Goal: Information Seeking & Learning: Learn about a topic

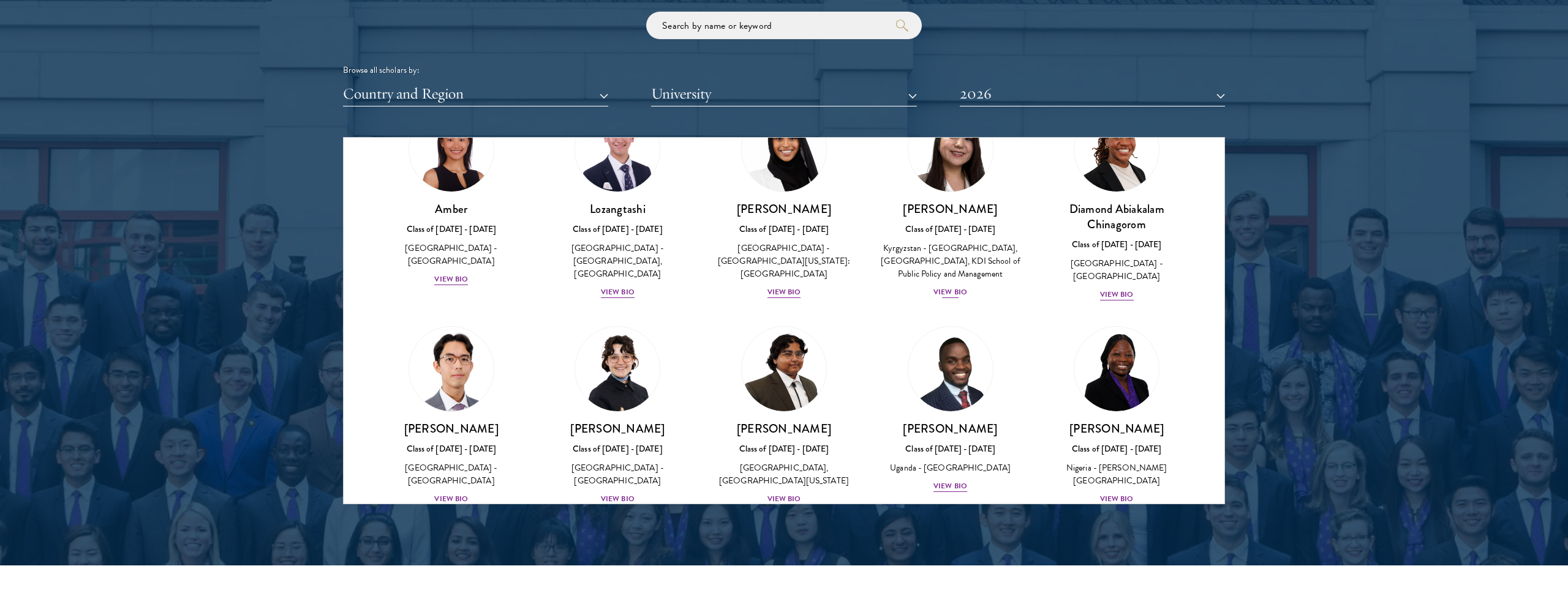
scroll to position [111, 0]
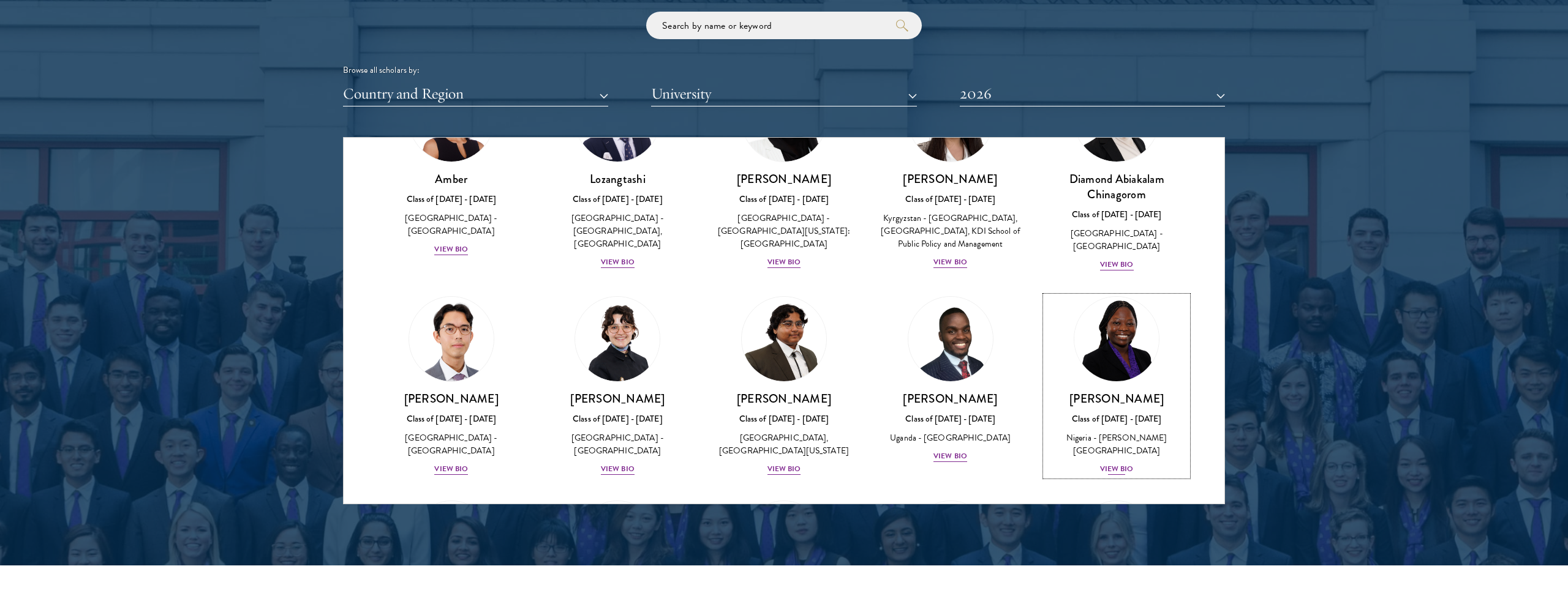
click at [1122, 467] on div "View Bio" at bounding box center [1116, 470] width 34 height 12
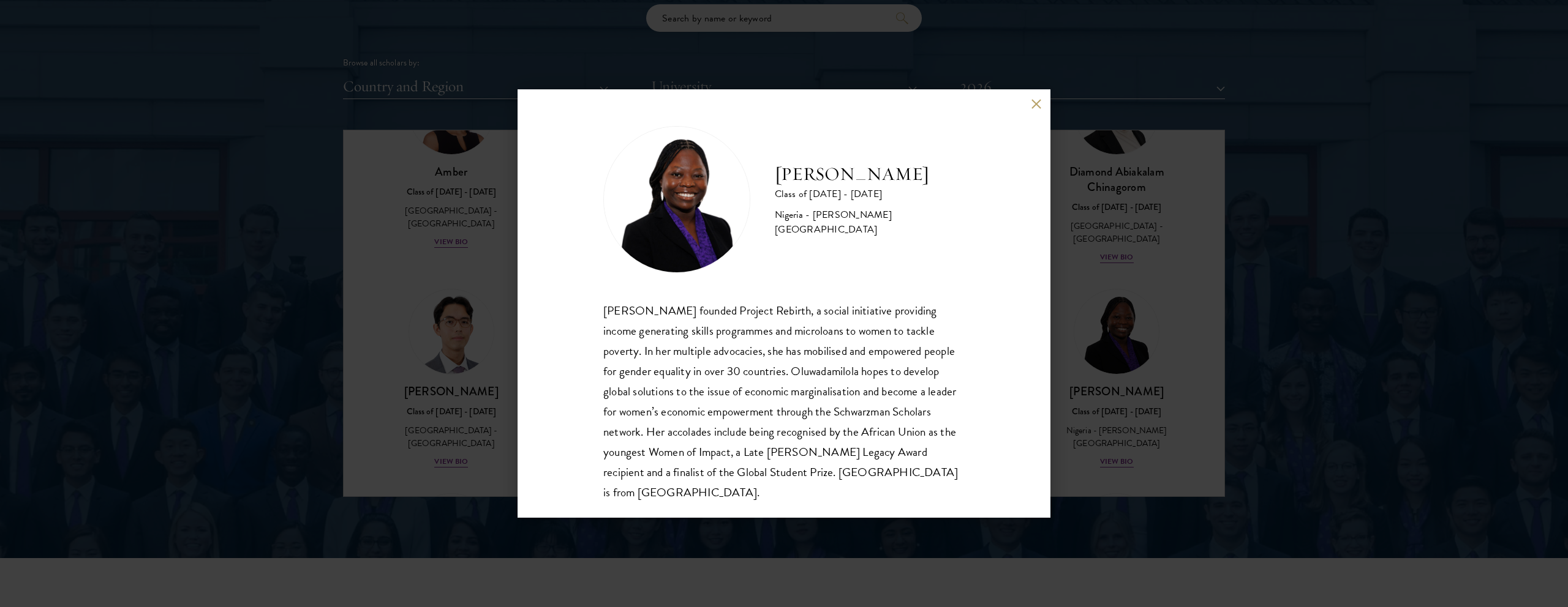
click at [1041, 104] on div "[PERSON_NAME] Class of [DATE] - [DATE] [GEOGRAPHIC_DATA] - [PERSON_NAME][GEOGRA…" at bounding box center [784, 304] width 533 height 429
click at [1037, 97] on div "[PERSON_NAME] Class of [DATE] - [DATE] [GEOGRAPHIC_DATA] - [PERSON_NAME][GEOGRA…" at bounding box center [784, 304] width 533 height 429
click at [1032, 102] on button at bounding box center [1036, 104] width 10 height 10
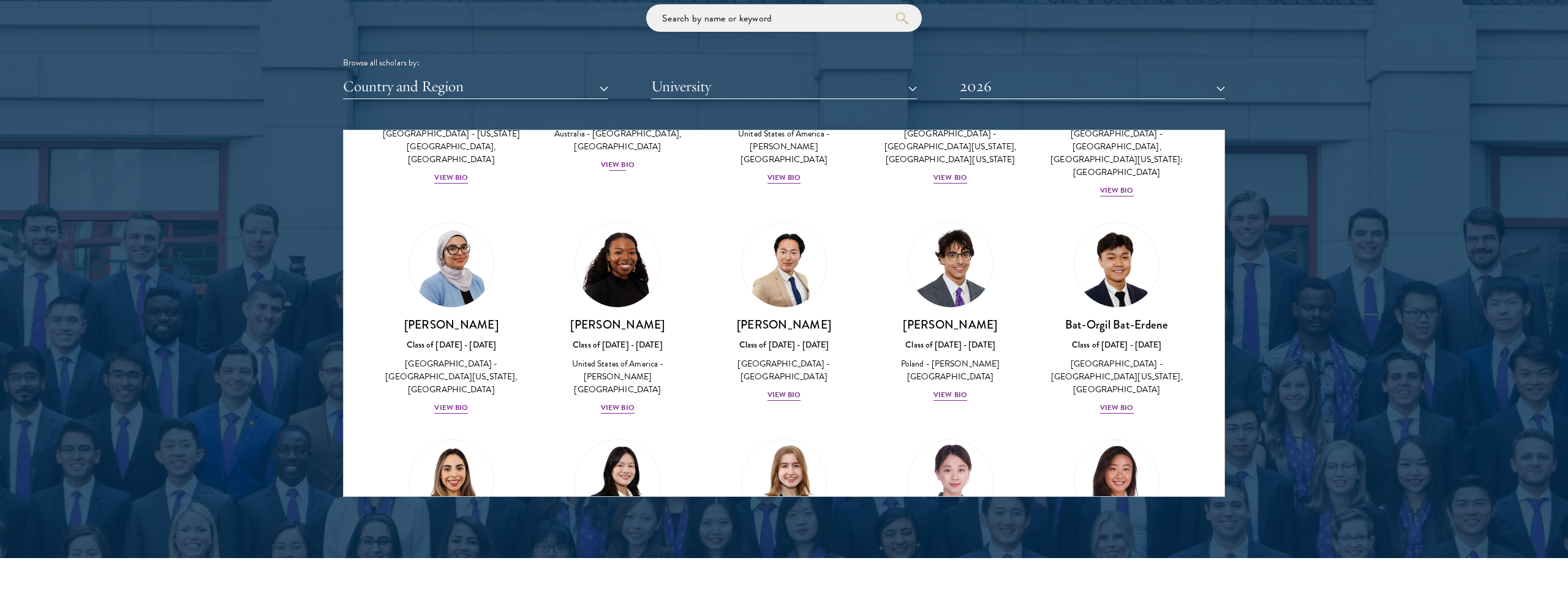
scroll to position [633, 0]
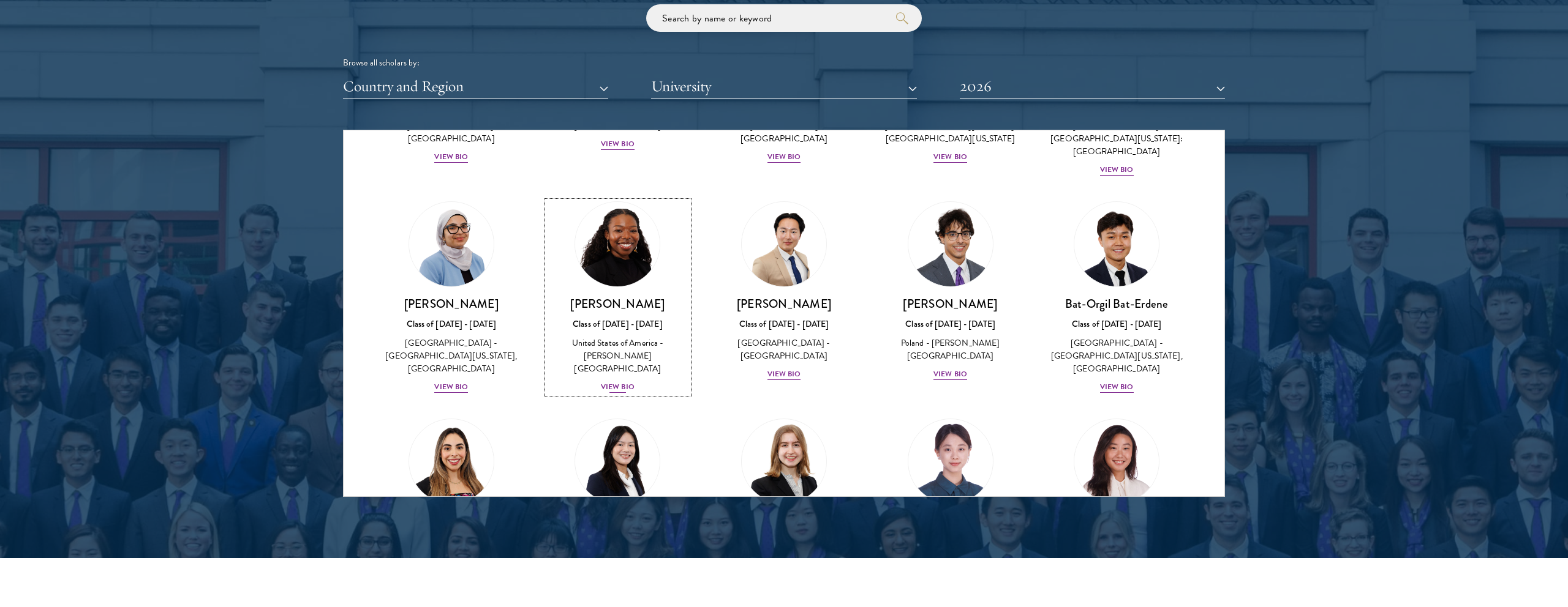
click at [625, 381] on div "View Bio" at bounding box center [618, 387] width 34 height 12
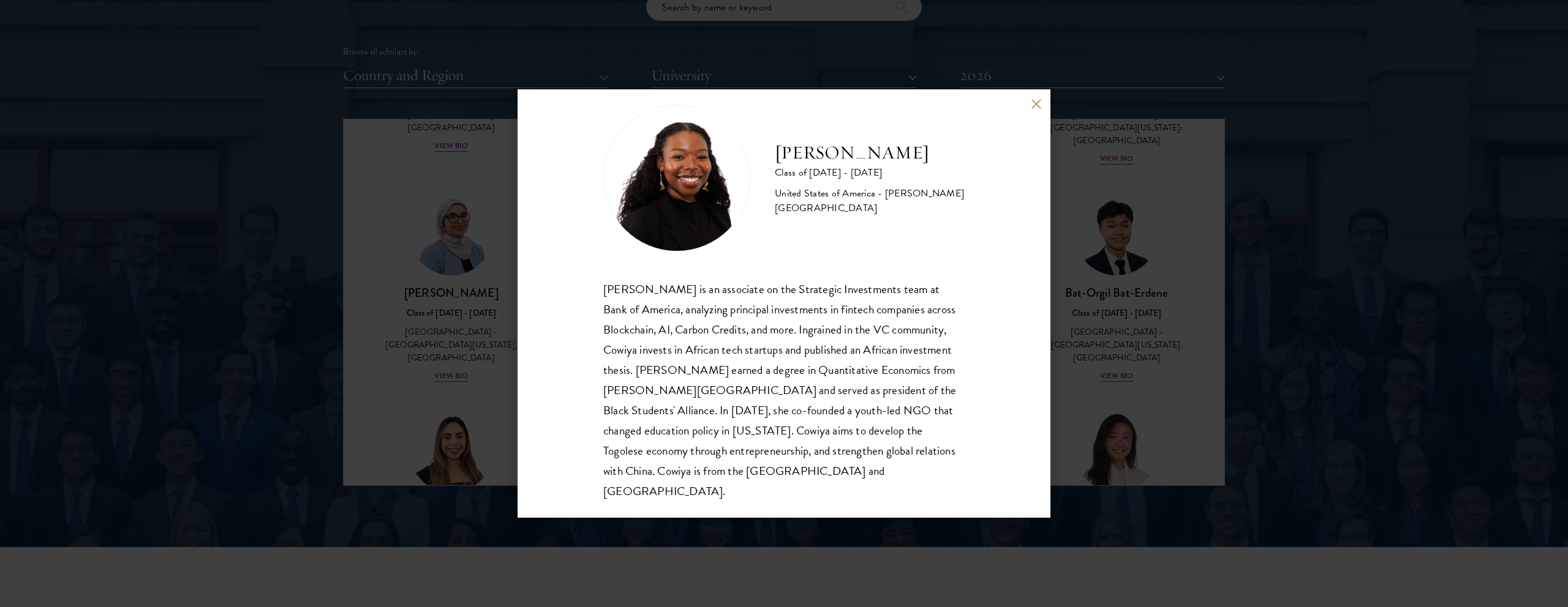
scroll to position [1508, 0]
click at [1035, 110] on div "[PERSON_NAME] Class of [DATE] - [DATE] [GEOGRAPHIC_DATA] - [PERSON_NAME][GEOGRA…" at bounding box center [784, 304] width 533 height 429
click at [1035, 107] on button at bounding box center [1036, 104] width 10 height 10
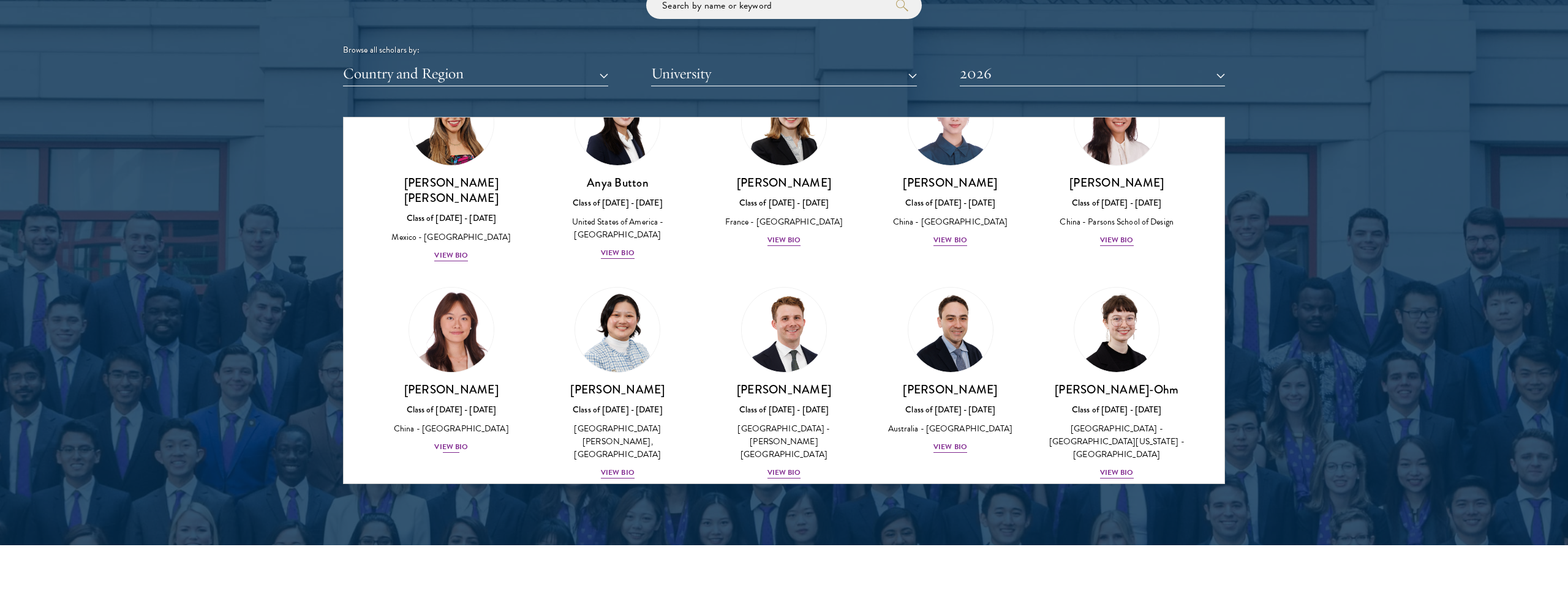
scroll to position [1028, 0]
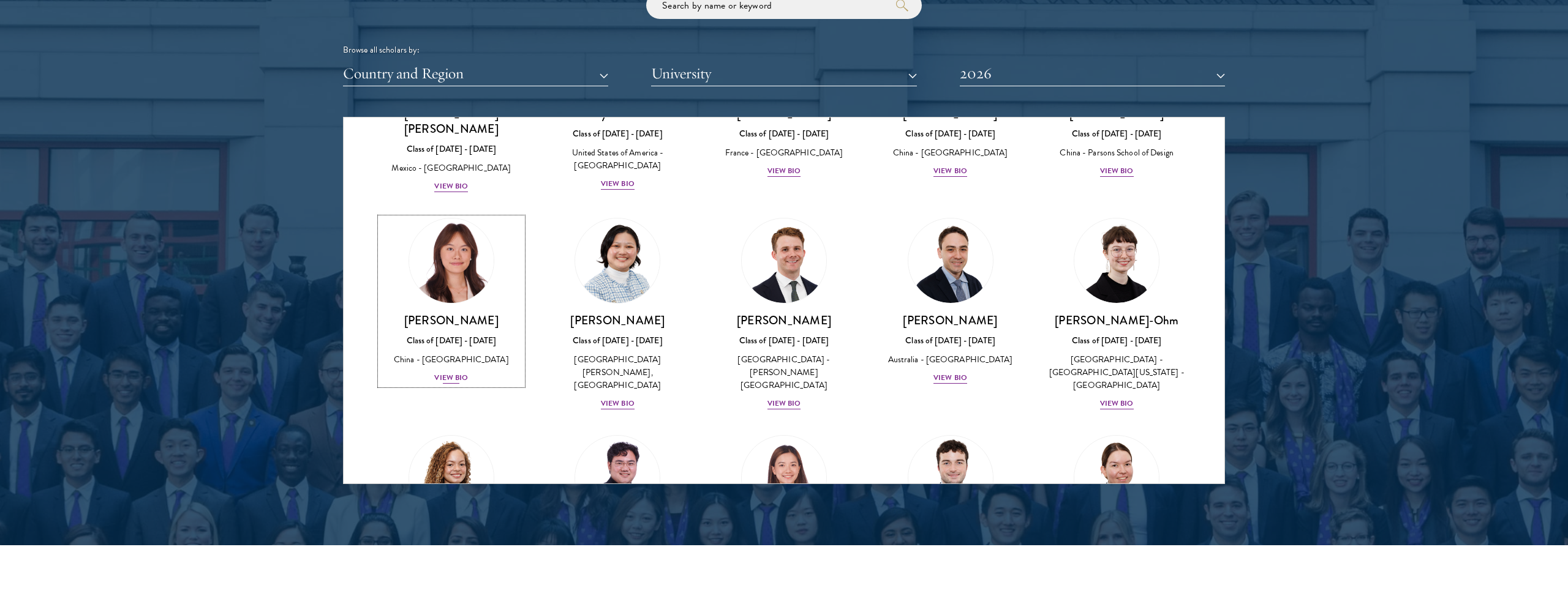
click at [455, 372] on div "View Bio" at bounding box center [451, 378] width 34 height 12
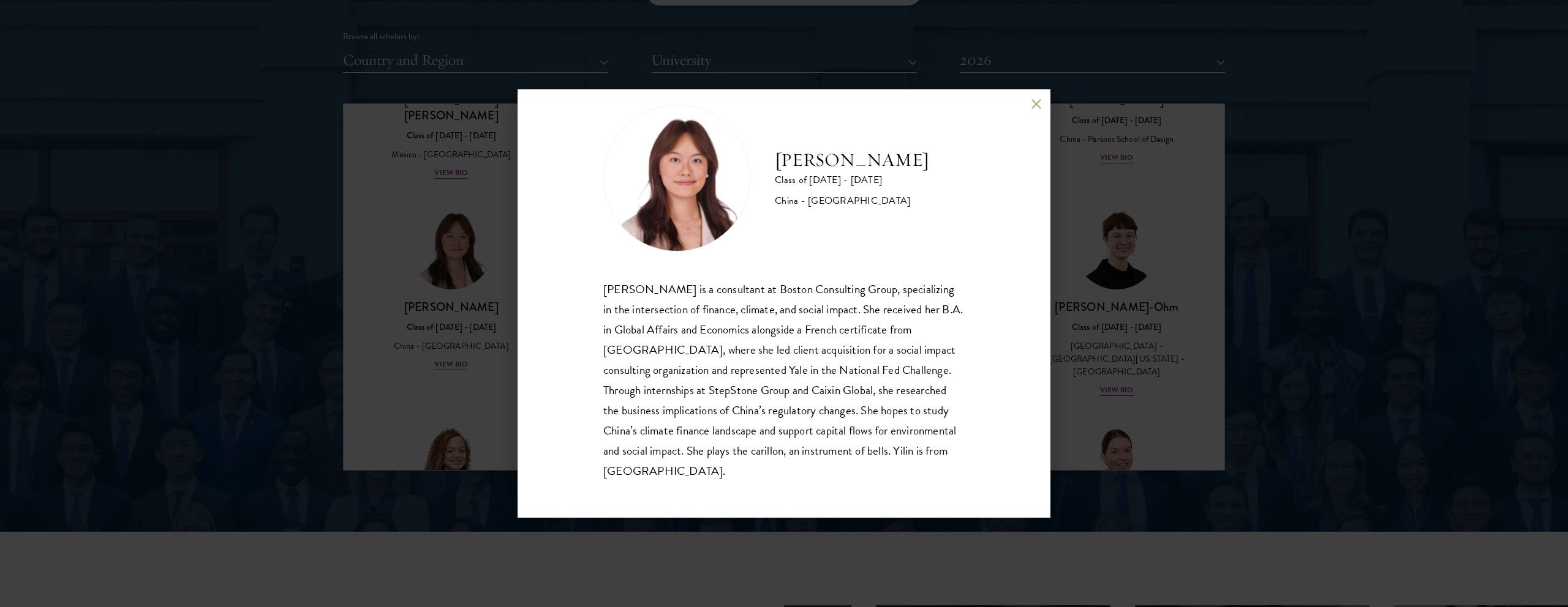
scroll to position [1526, 0]
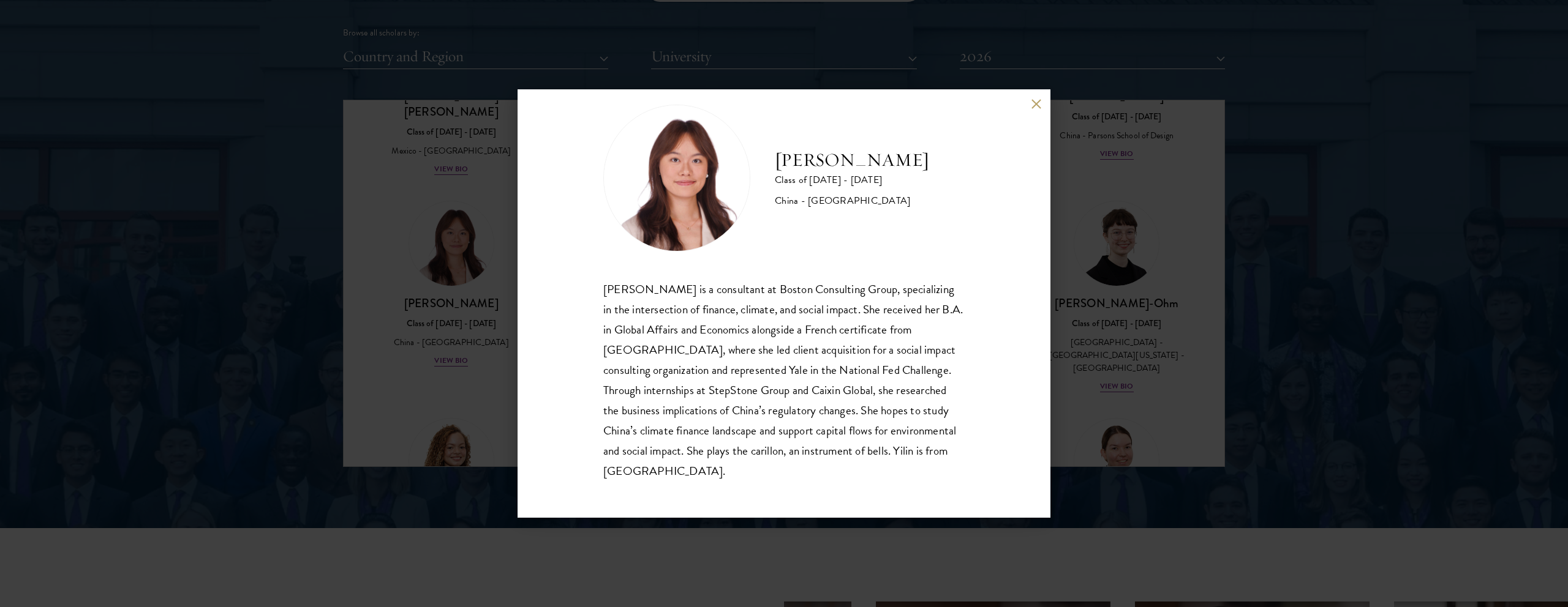
click at [1031, 104] on button at bounding box center [1036, 104] width 10 height 10
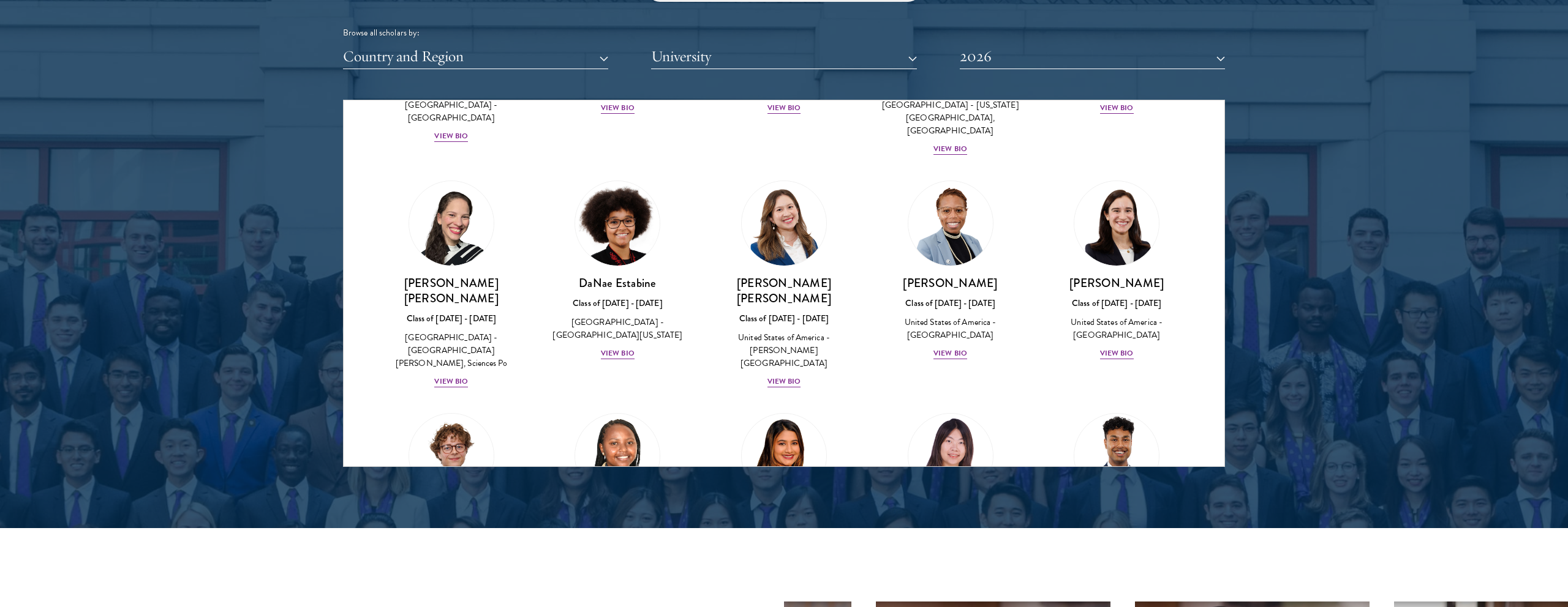
scroll to position [1516, 0]
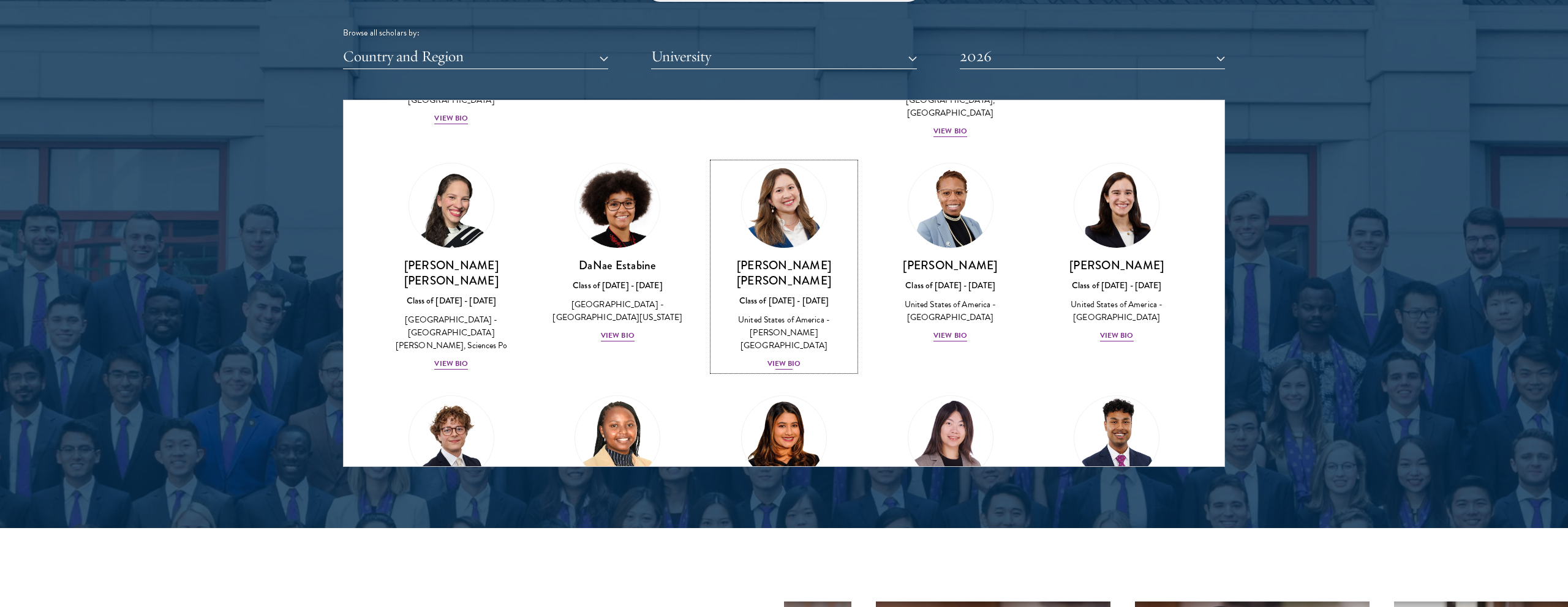
click at [783, 358] on div "View Bio" at bounding box center [784, 364] width 34 height 12
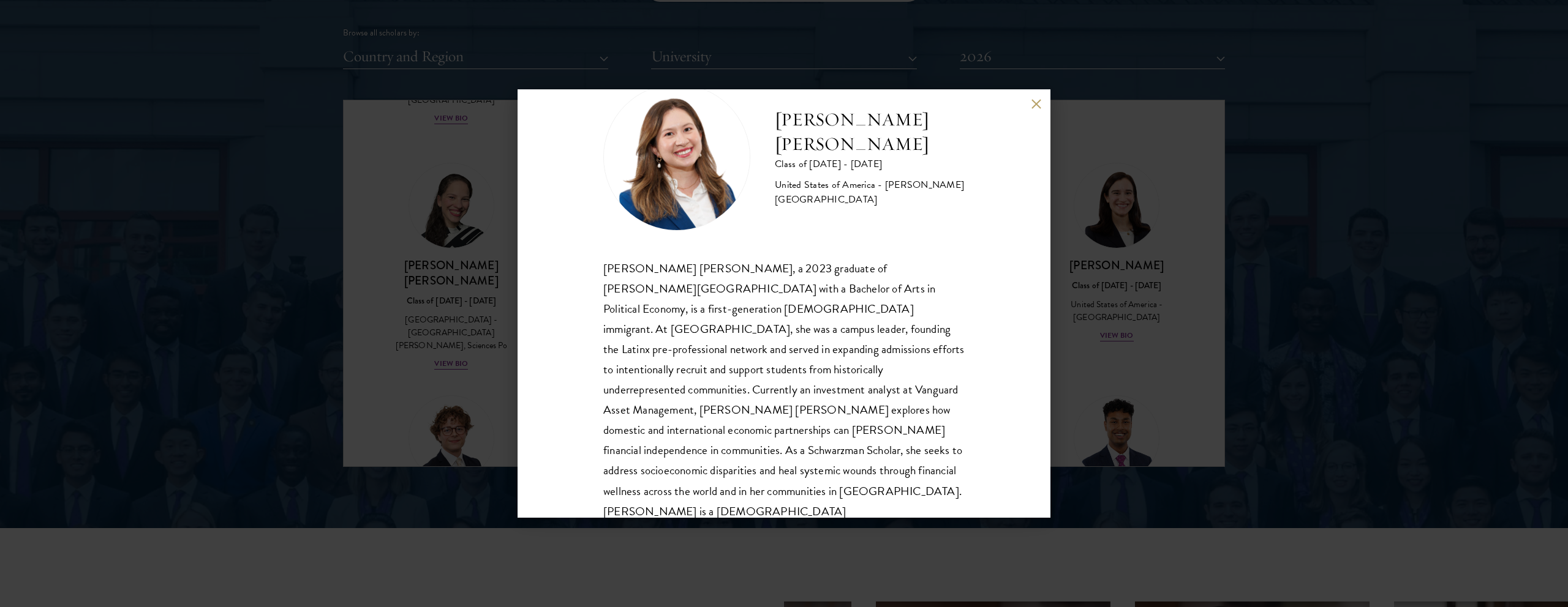
scroll to position [1535, 0]
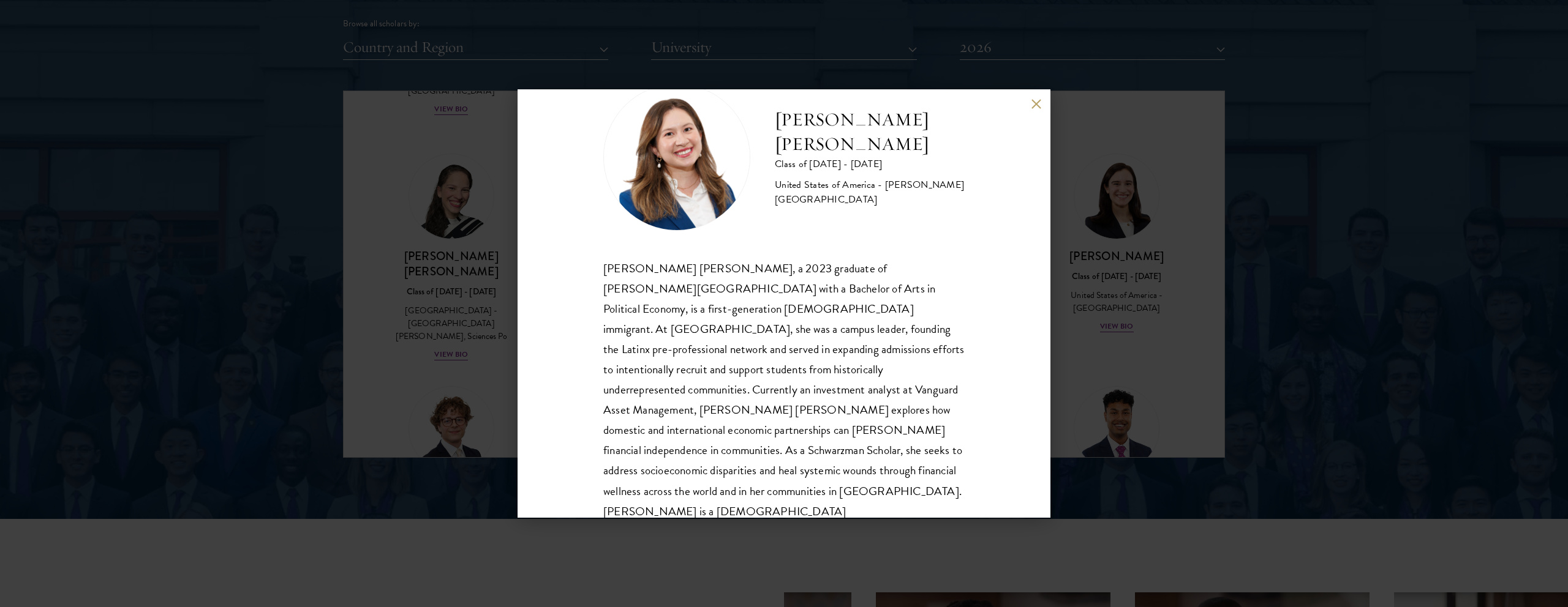
click at [1039, 105] on button at bounding box center [1036, 104] width 10 height 10
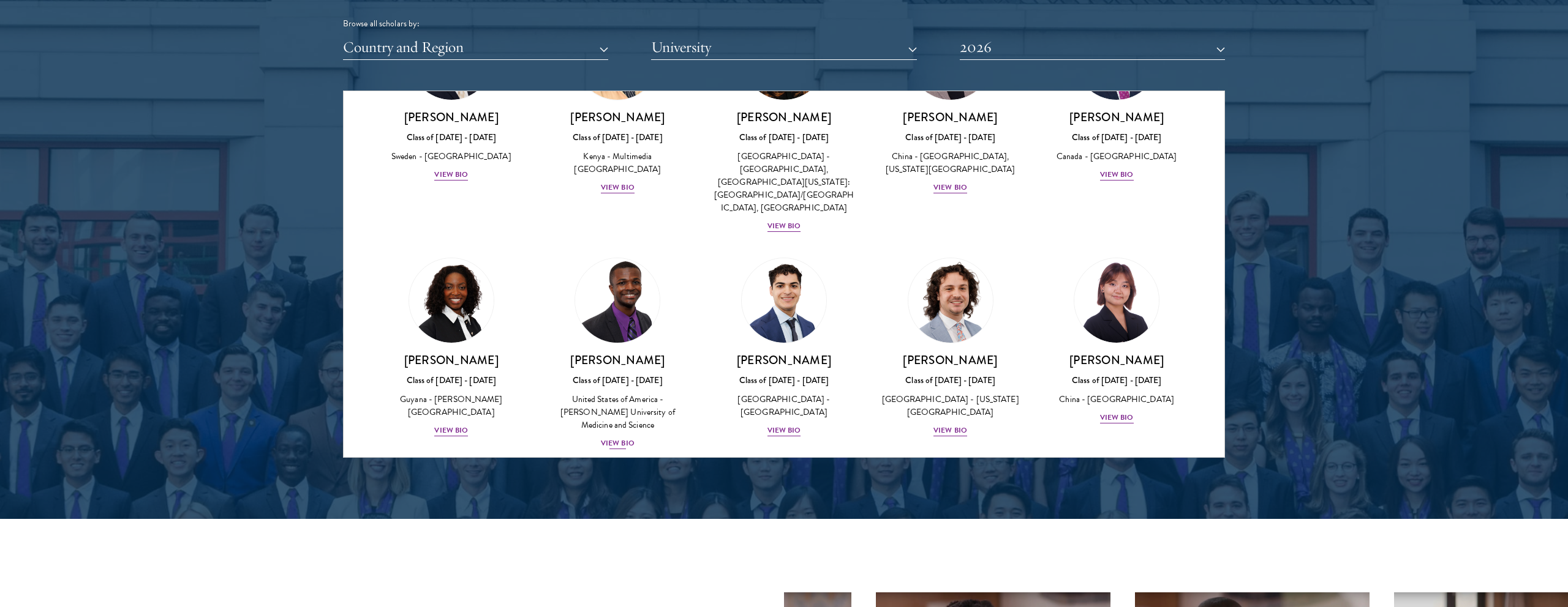
scroll to position [1890, 0]
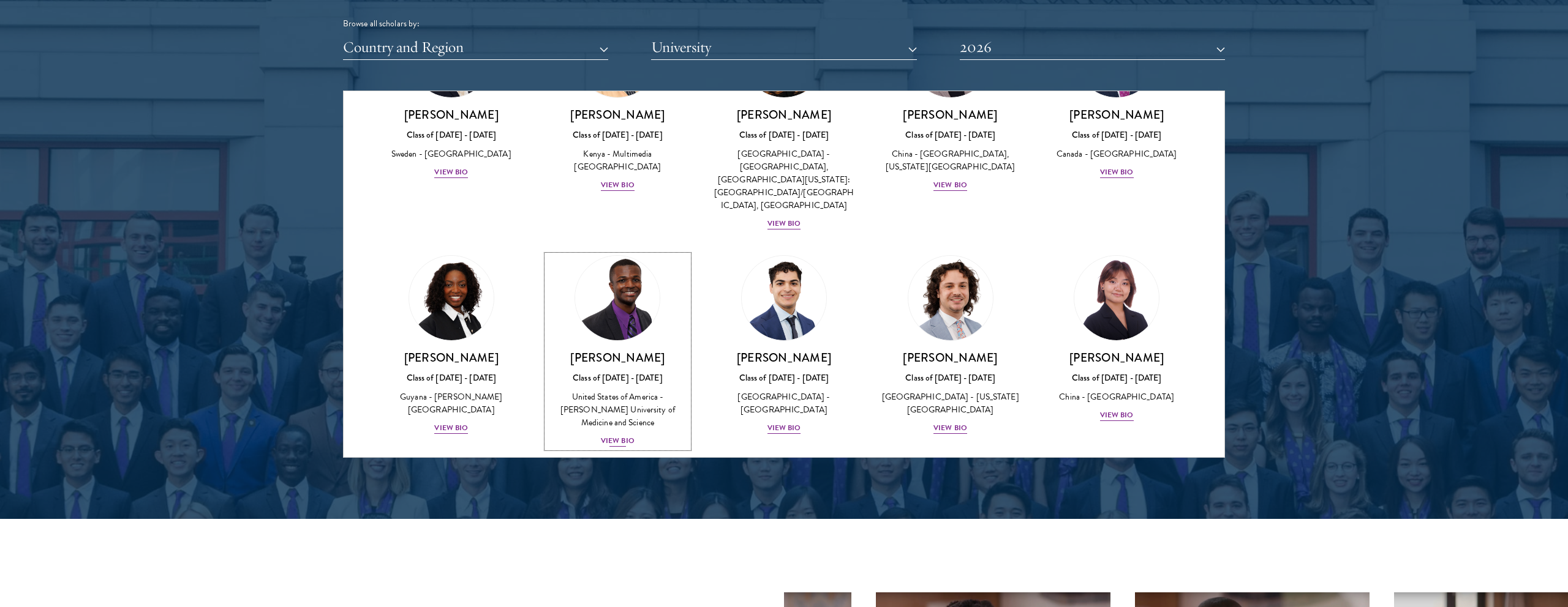
click at [612, 435] on div "View Bio" at bounding box center [618, 441] width 34 height 12
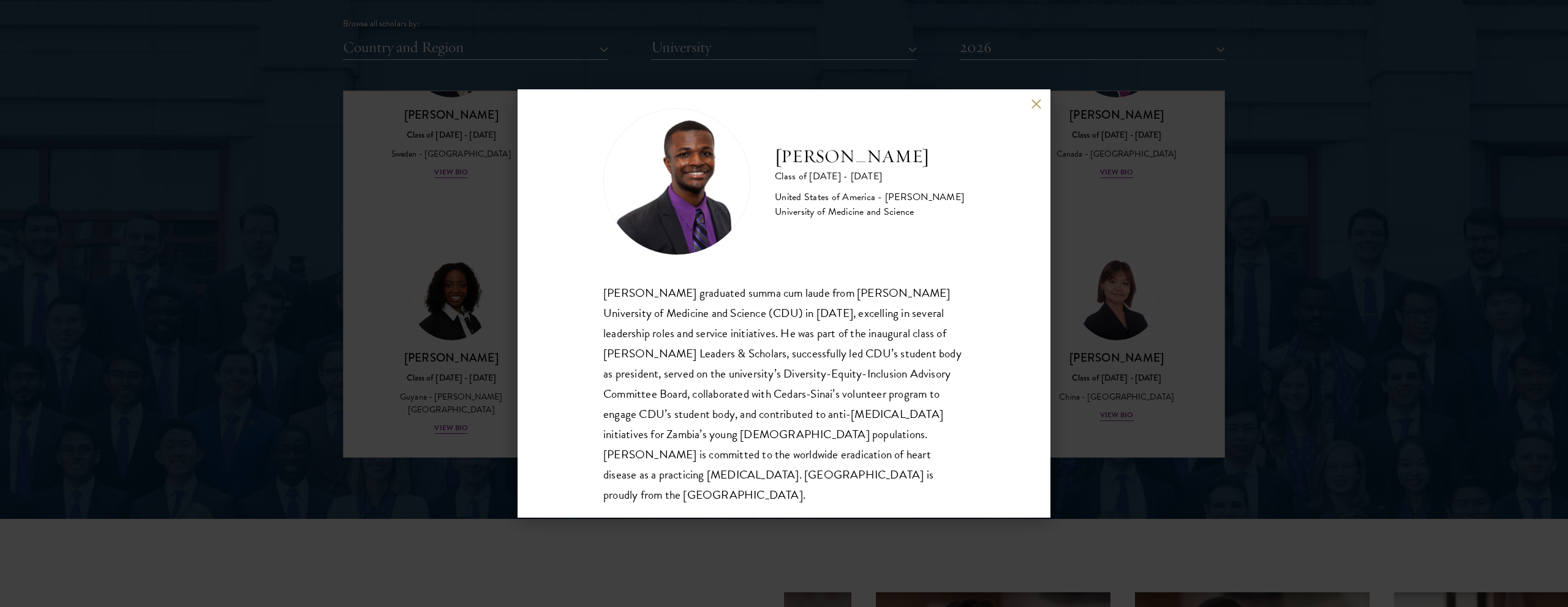
scroll to position [21, 0]
click at [1031, 106] on button at bounding box center [1036, 104] width 10 height 10
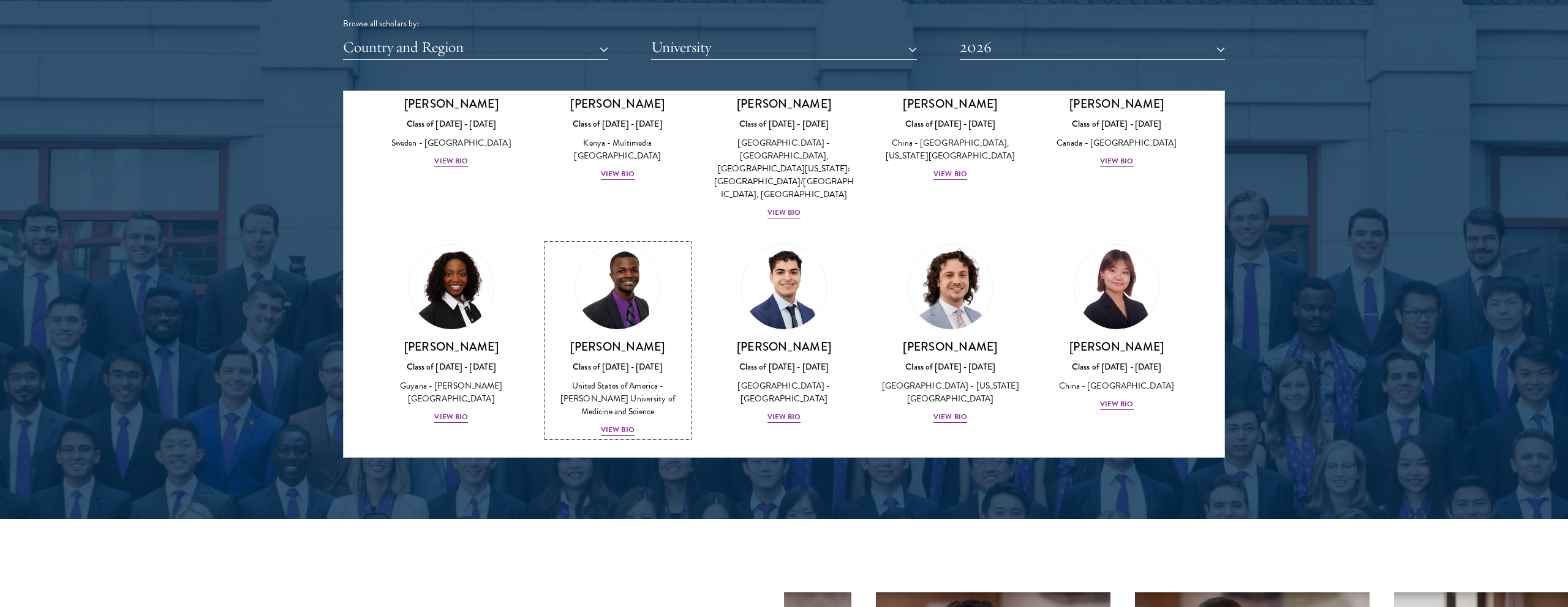
scroll to position [1905, 0]
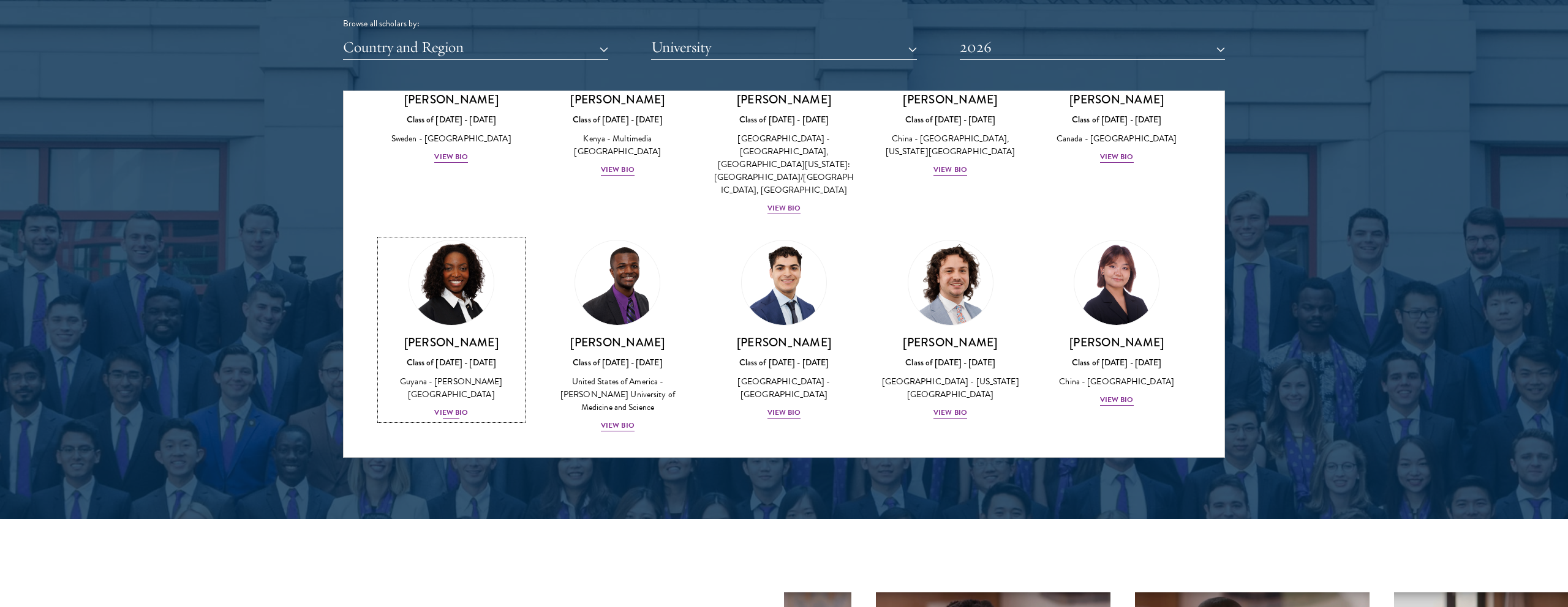
click at [439, 407] on div "View Bio" at bounding box center [451, 413] width 34 height 12
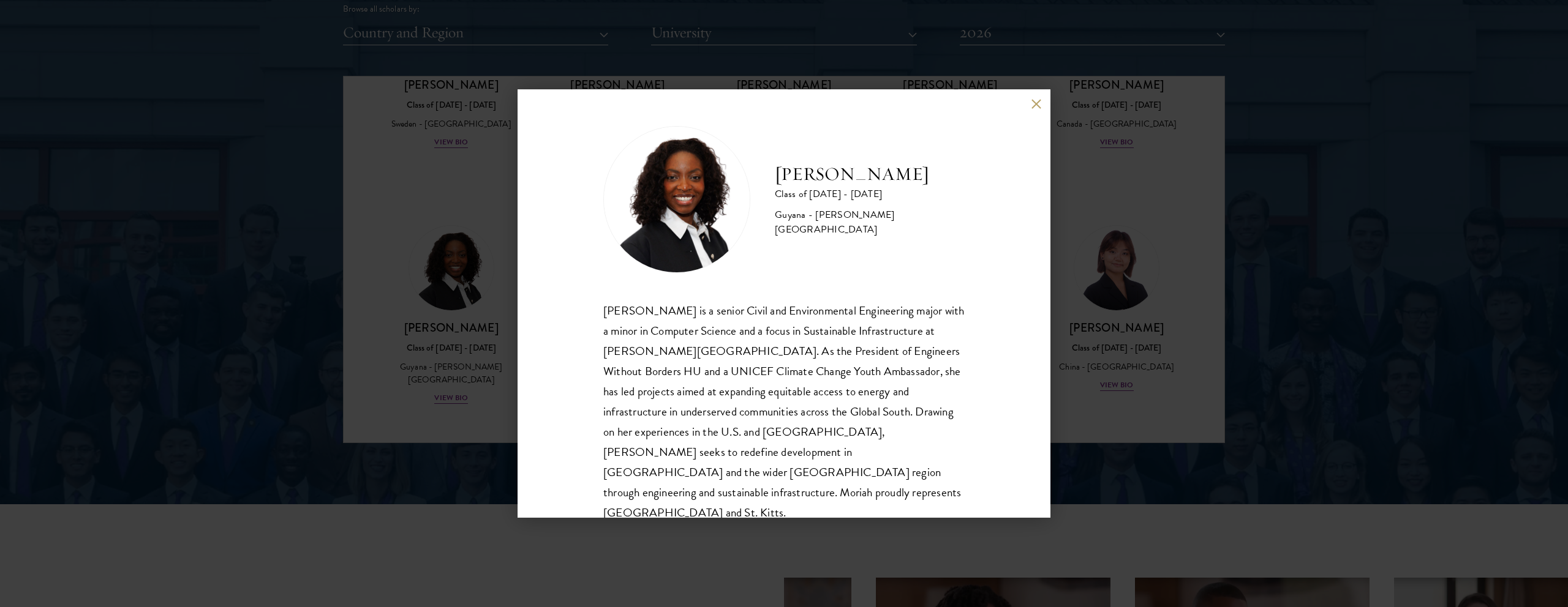
scroll to position [1, 0]
click at [1043, 104] on div "[PERSON_NAME] Class of [DATE] - [DATE] [GEOGRAPHIC_DATA] - [PERSON_NAME][GEOGRA…" at bounding box center [784, 304] width 533 height 429
click at [1035, 105] on button at bounding box center [1036, 104] width 10 height 10
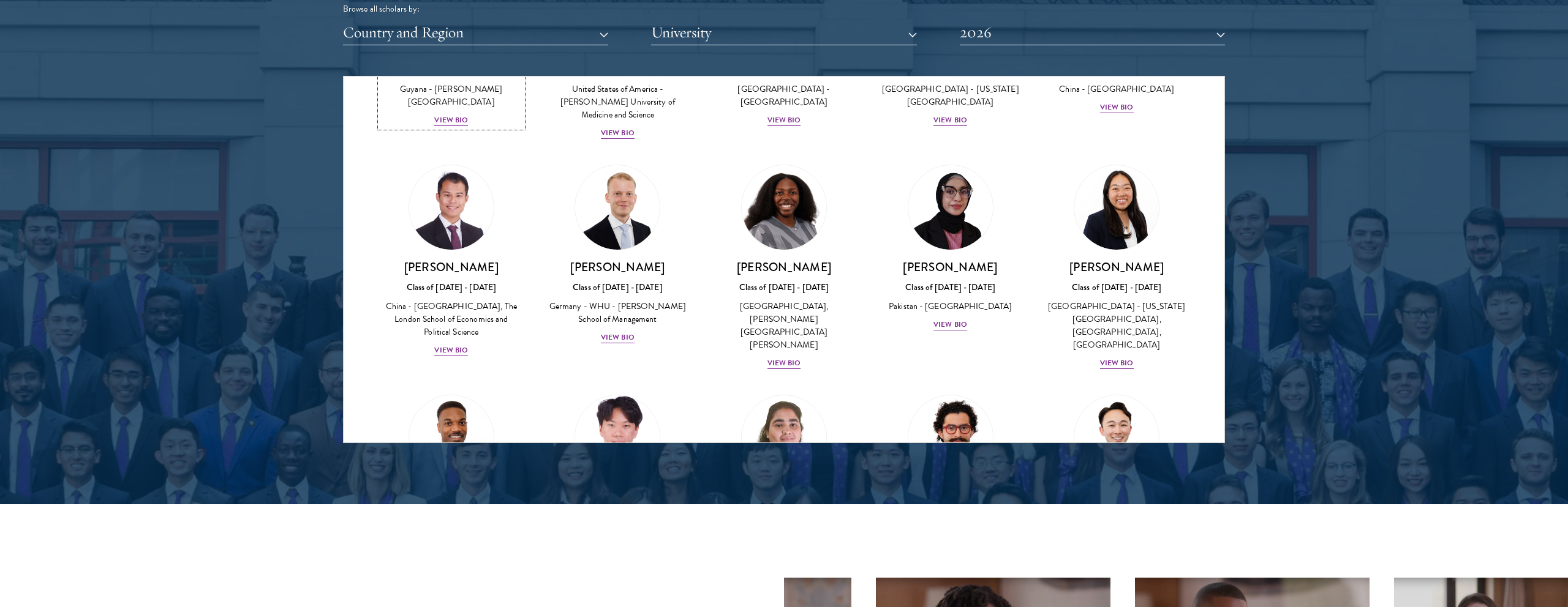
scroll to position [2184, 0]
click at [955, 318] on div "View Bio" at bounding box center [950, 324] width 34 height 12
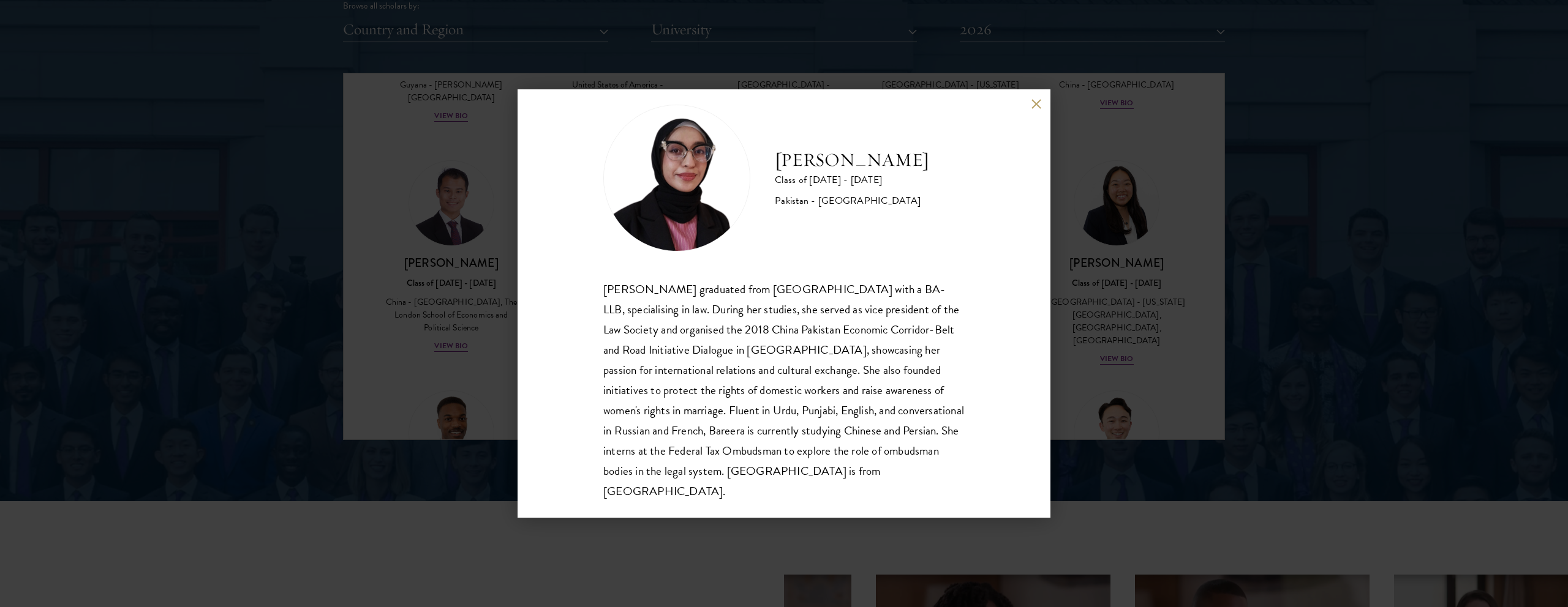
scroll to position [1554, 0]
click at [1042, 108] on div "Bree Javed Class of [DATE] - [DATE] [GEOGRAPHIC_DATA] - [GEOGRAPHIC_DATA] [PERS…" at bounding box center [784, 304] width 533 height 429
click at [1039, 103] on button at bounding box center [1036, 104] width 10 height 10
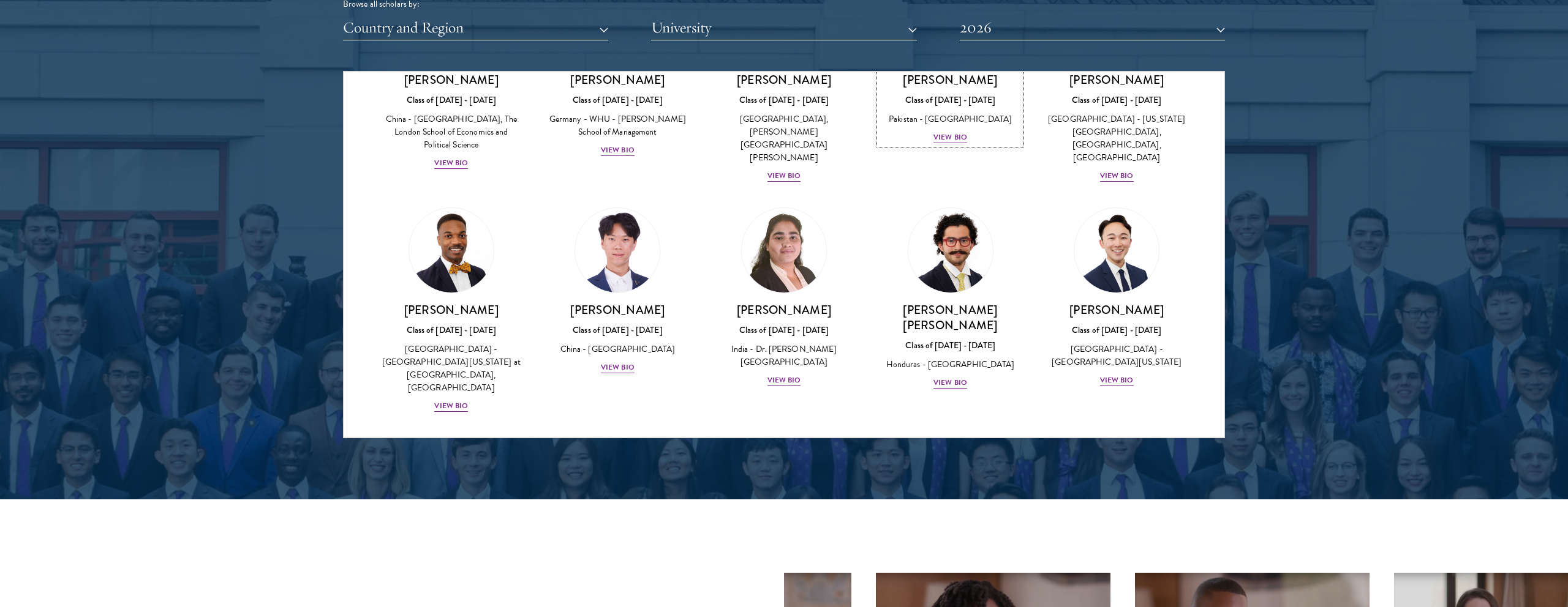
scroll to position [2379, 0]
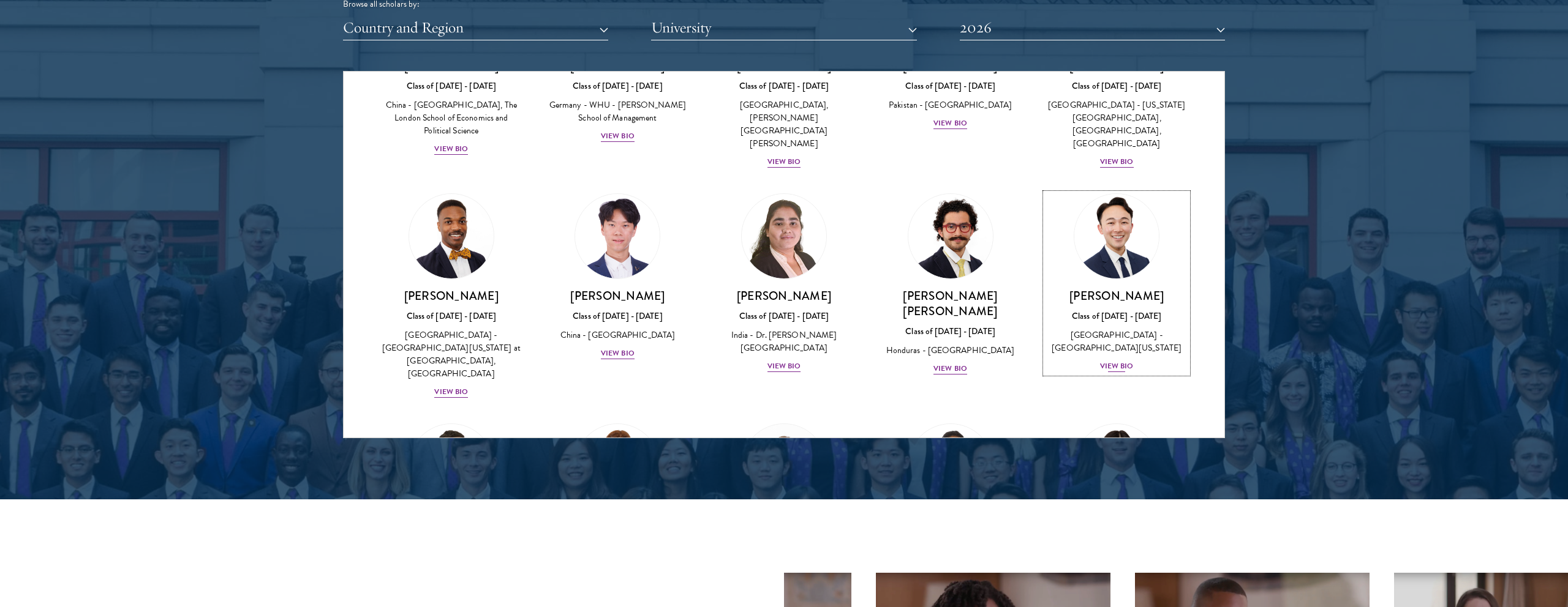
click at [1122, 361] on div "View Bio" at bounding box center [1116, 366] width 34 height 12
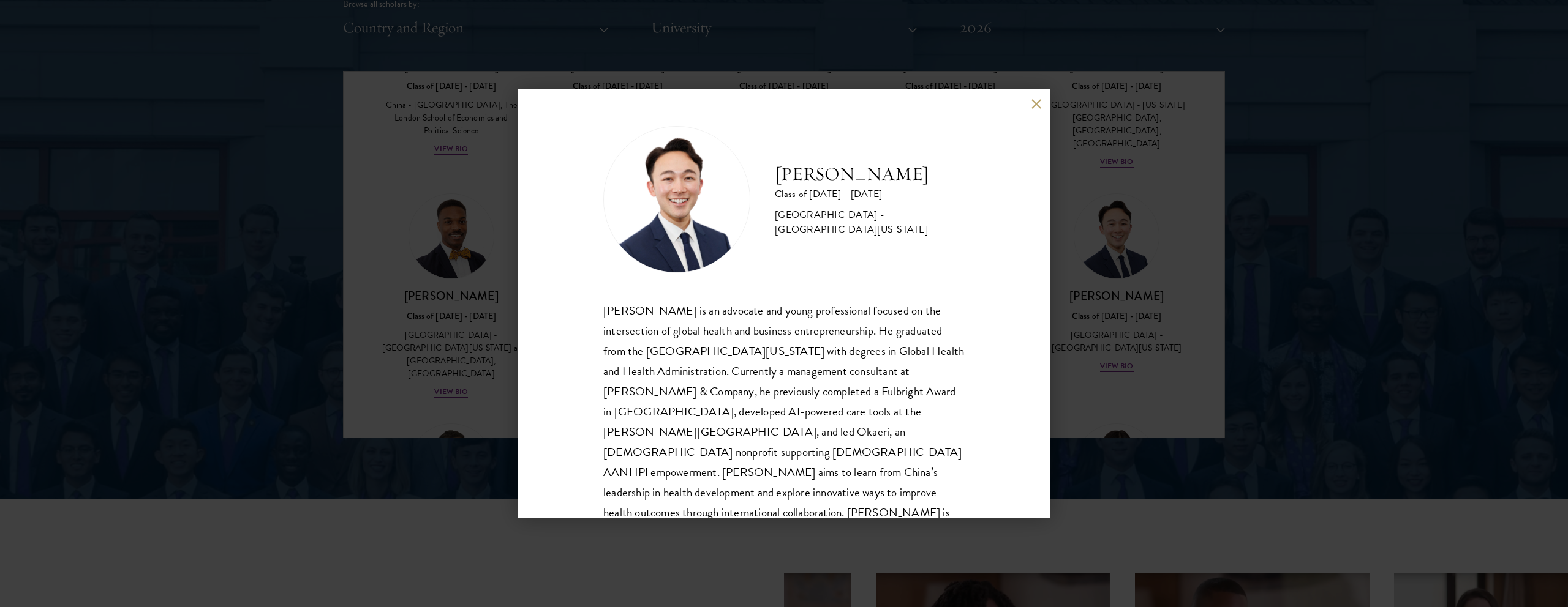
scroll to position [21, 0]
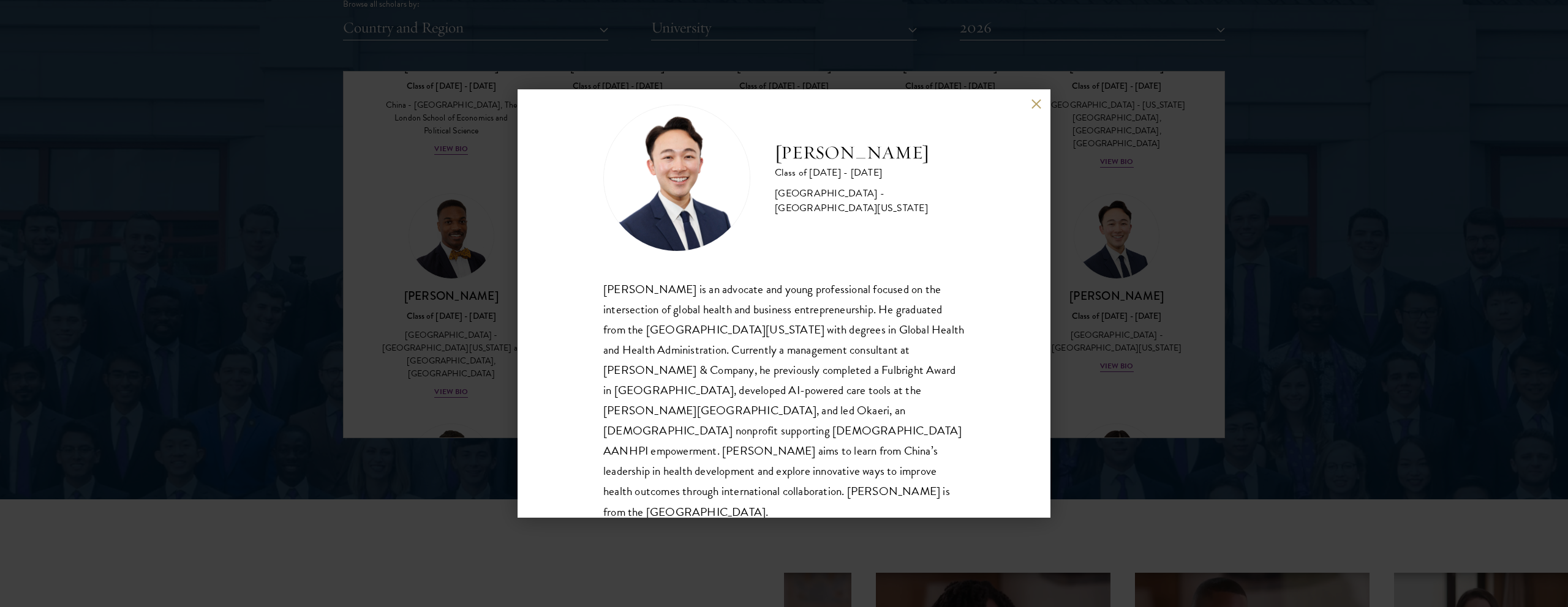
click at [676, 359] on div "[PERSON_NAME] is an advocate and young professional focused on the intersection…" at bounding box center [784, 400] width 361 height 243
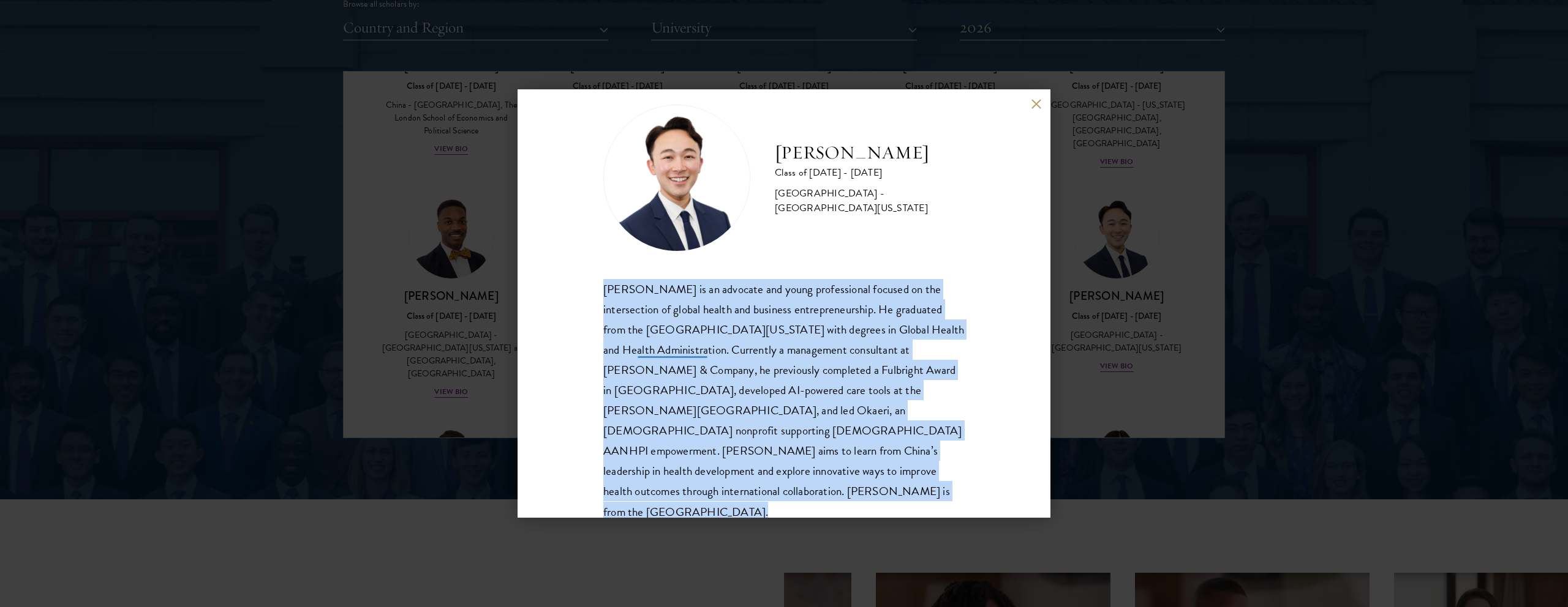
click at [676, 359] on div "[PERSON_NAME] is an advocate and young professional focused on the intersection…" at bounding box center [784, 400] width 361 height 243
click at [670, 361] on div "[PERSON_NAME] is an advocate and young professional focused on the intersection…" at bounding box center [784, 400] width 361 height 243
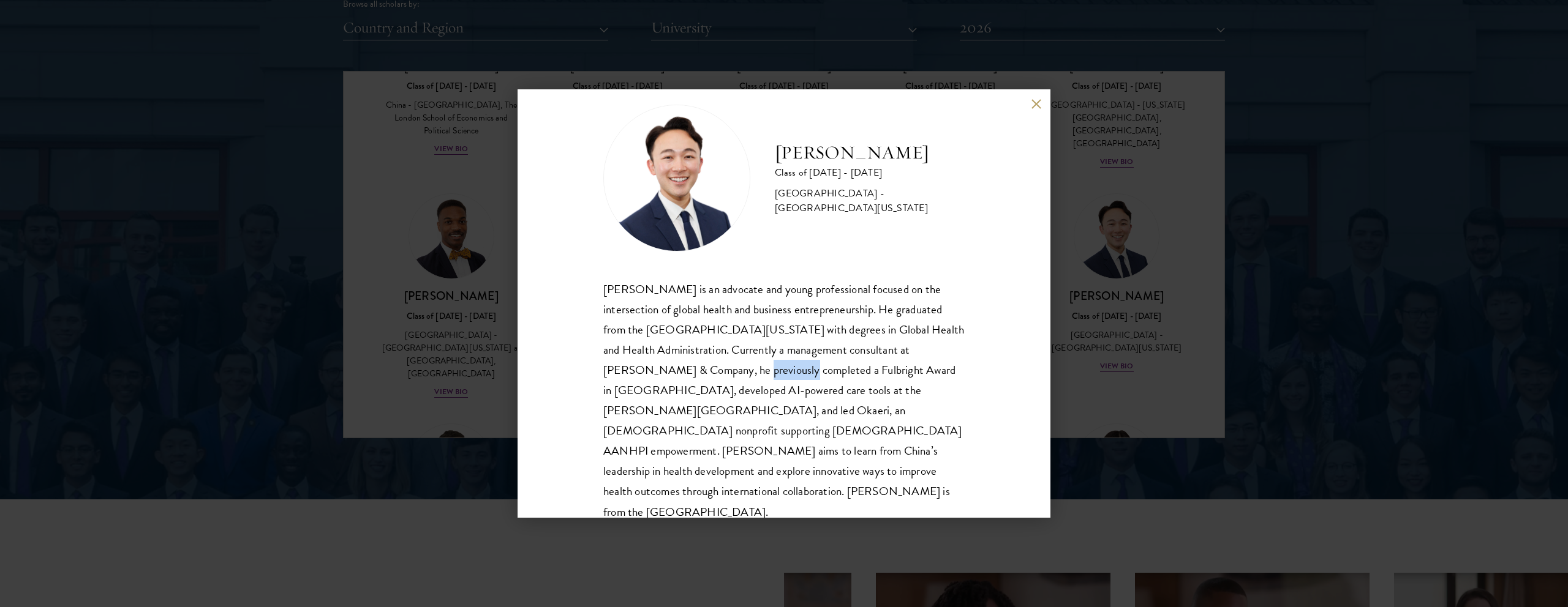
click at [670, 361] on div "[PERSON_NAME] is an advocate and young professional focused on the intersection…" at bounding box center [784, 400] width 361 height 243
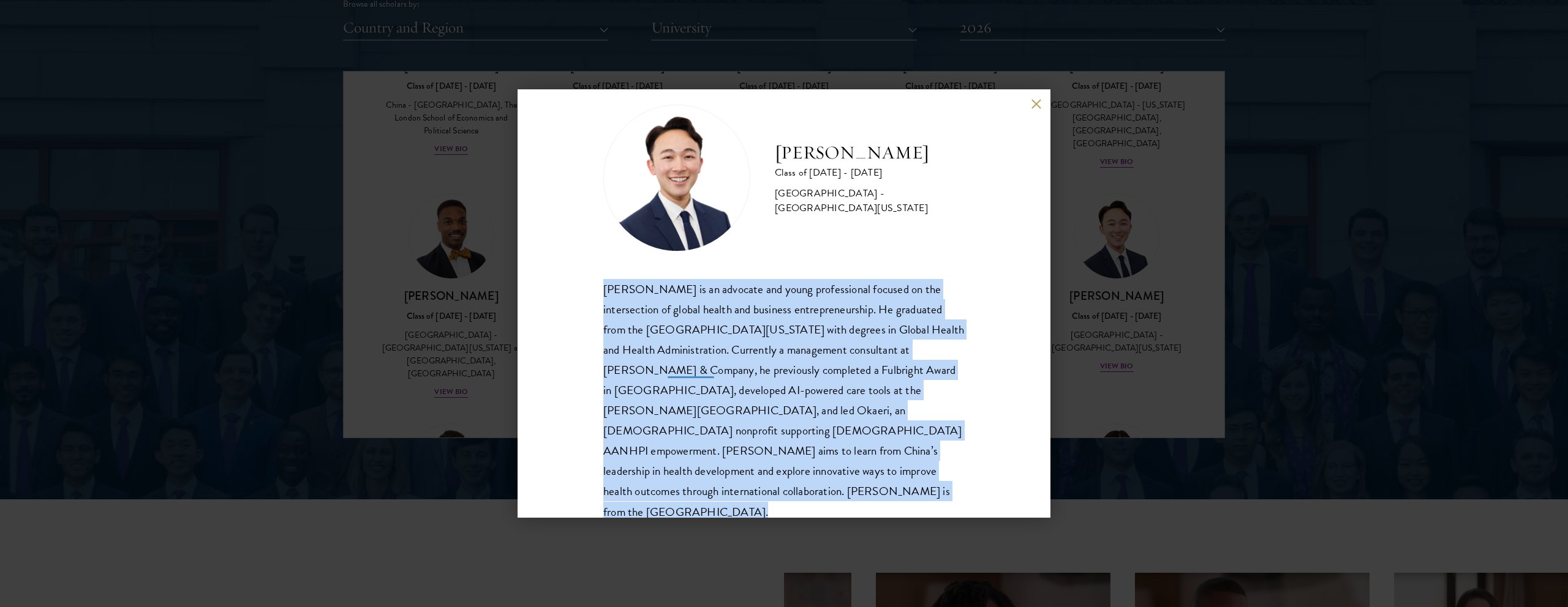
click at [670, 361] on div "[PERSON_NAME] is an advocate and young professional focused on the intersection…" at bounding box center [784, 400] width 361 height 243
click at [649, 337] on div "[PERSON_NAME] is an advocate and young professional focused on the intersection…" at bounding box center [784, 400] width 361 height 243
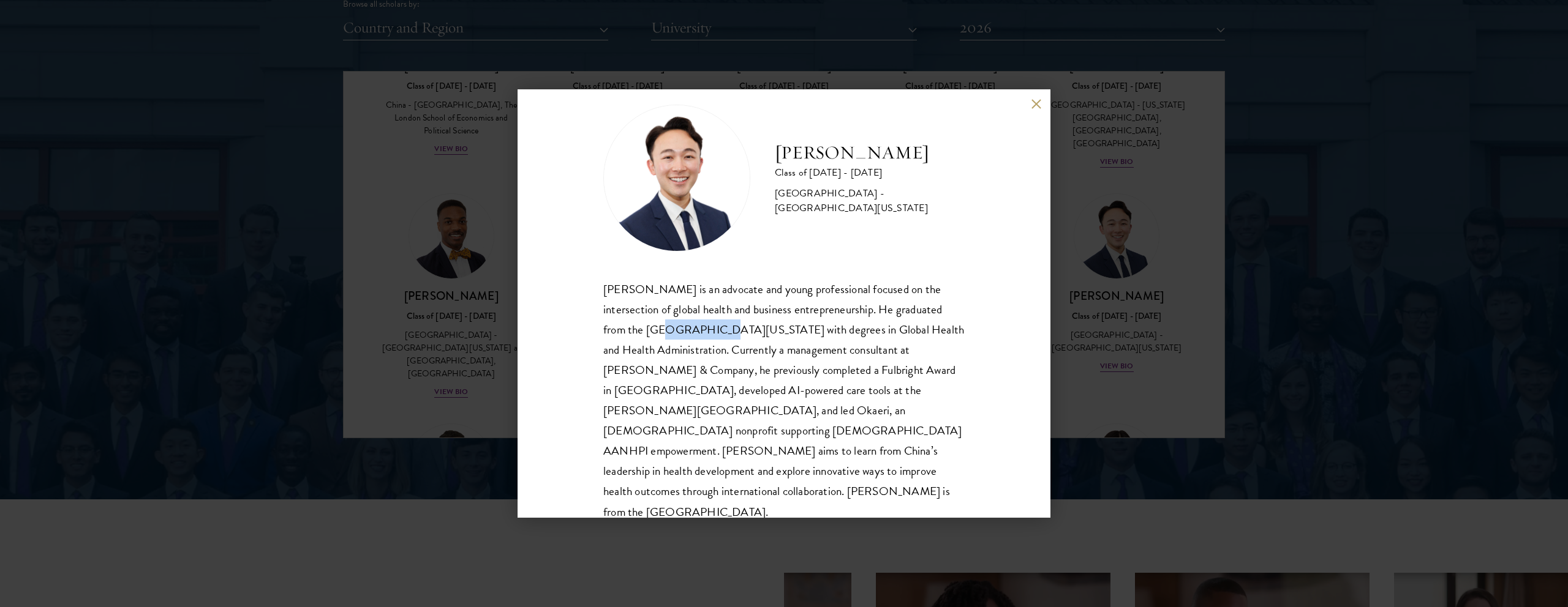
click at [649, 337] on div "[PERSON_NAME] is an advocate and young professional focused on the intersection…" at bounding box center [784, 400] width 361 height 243
click at [649, 337] on div at bounding box center [671, 329] width 48 height 16
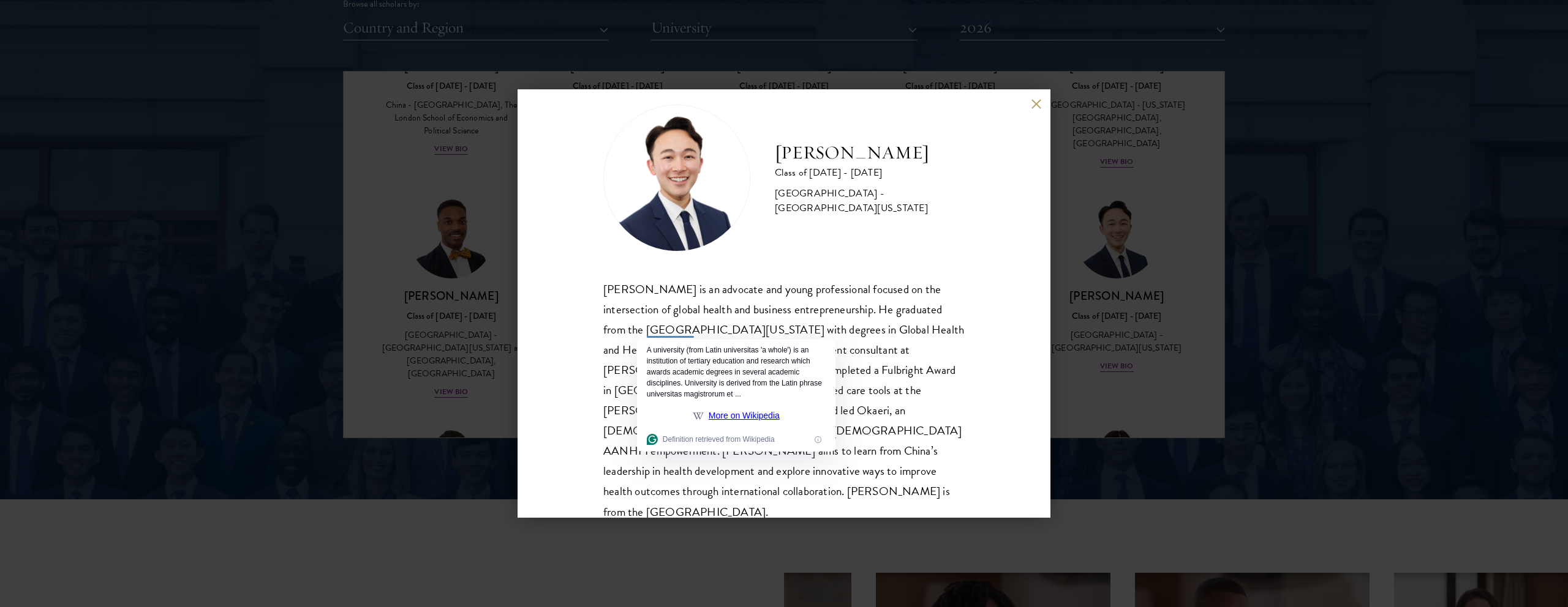
click at [862, 292] on div "[PERSON_NAME] is an advocate and young professional focused on the intersection…" at bounding box center [784, 400] width 361 height 243
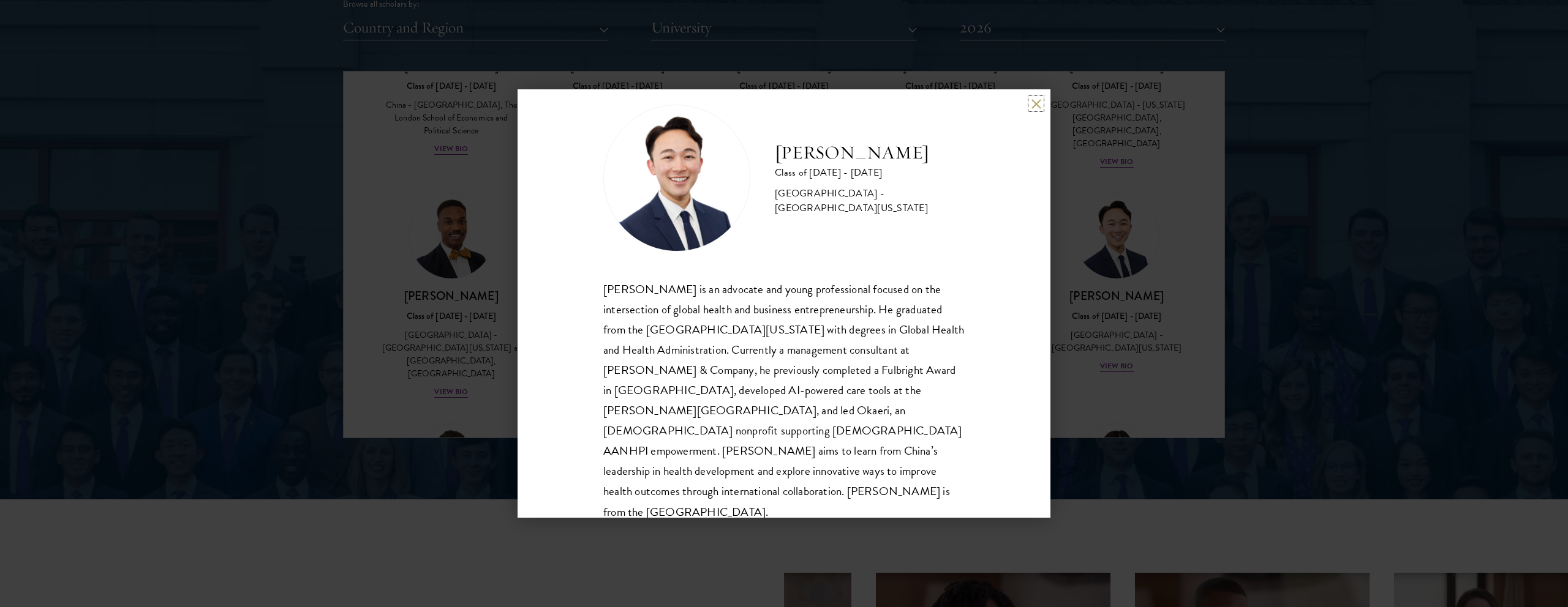
click at [1037, 99] on button at bounding box center [1036, 104] width 10 height 10
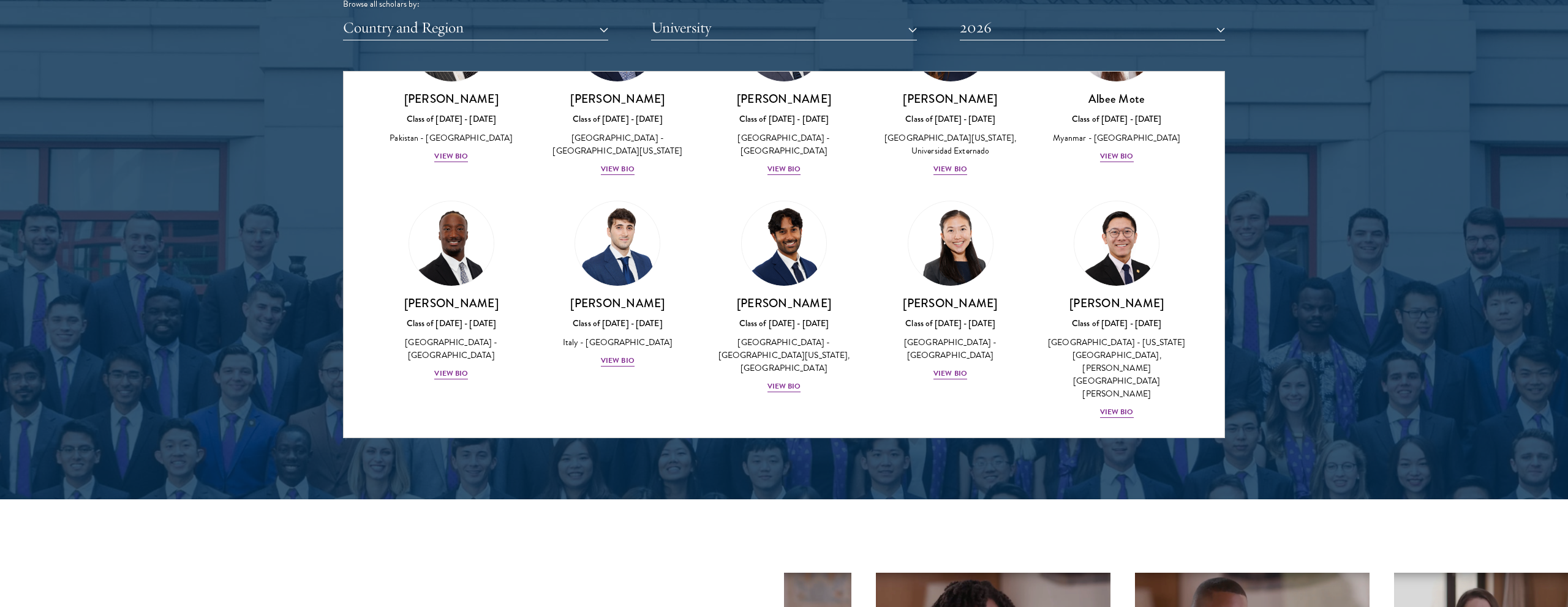
scroll to position [4095, 0]
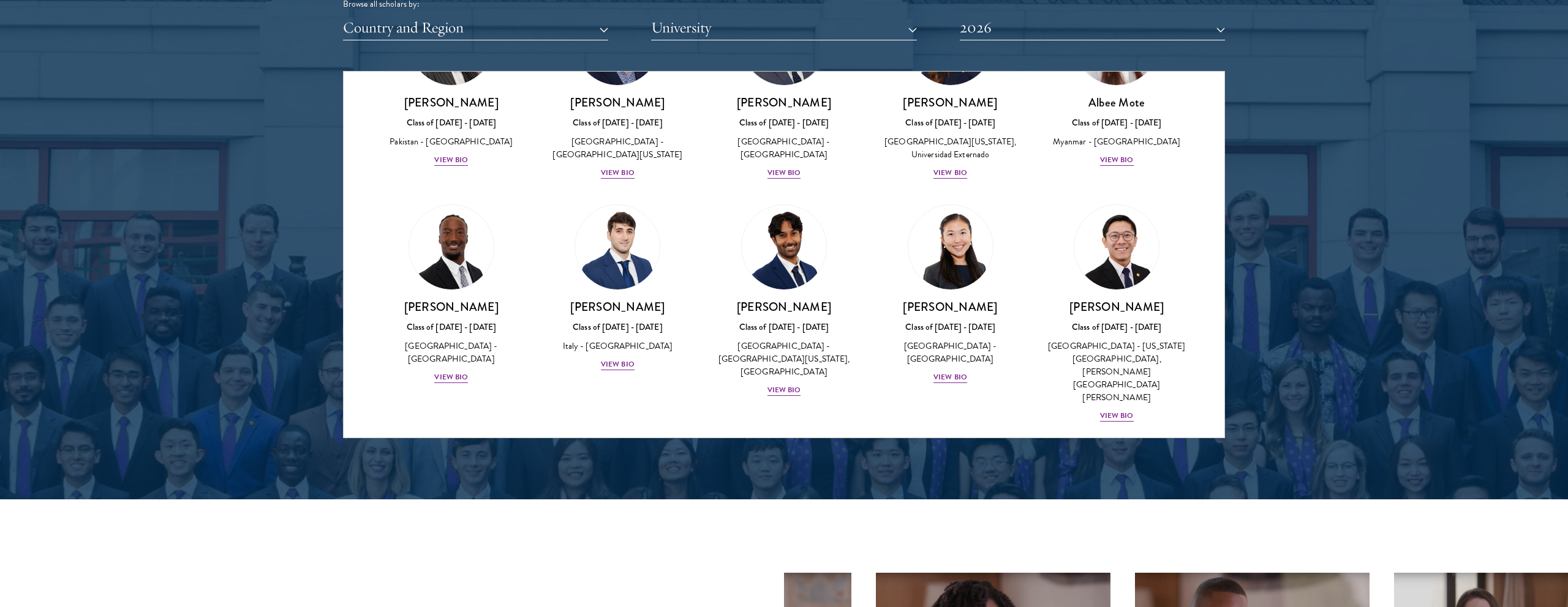
click at [773, 602] on div "View Bio" at bounding box center [784, 608] width 34 height 12
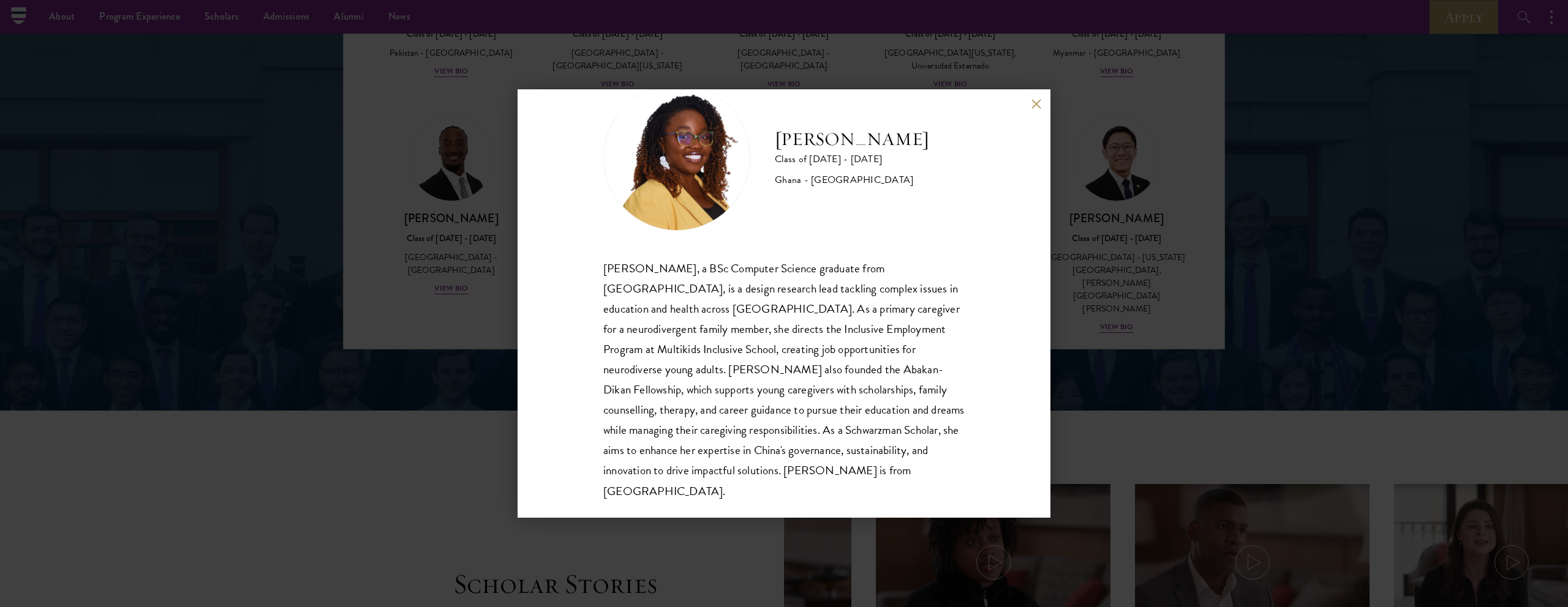
scroll to position [1642, 0]
click at [1031, 106] on button at bounding box center [1036, 104] width 10 height 10
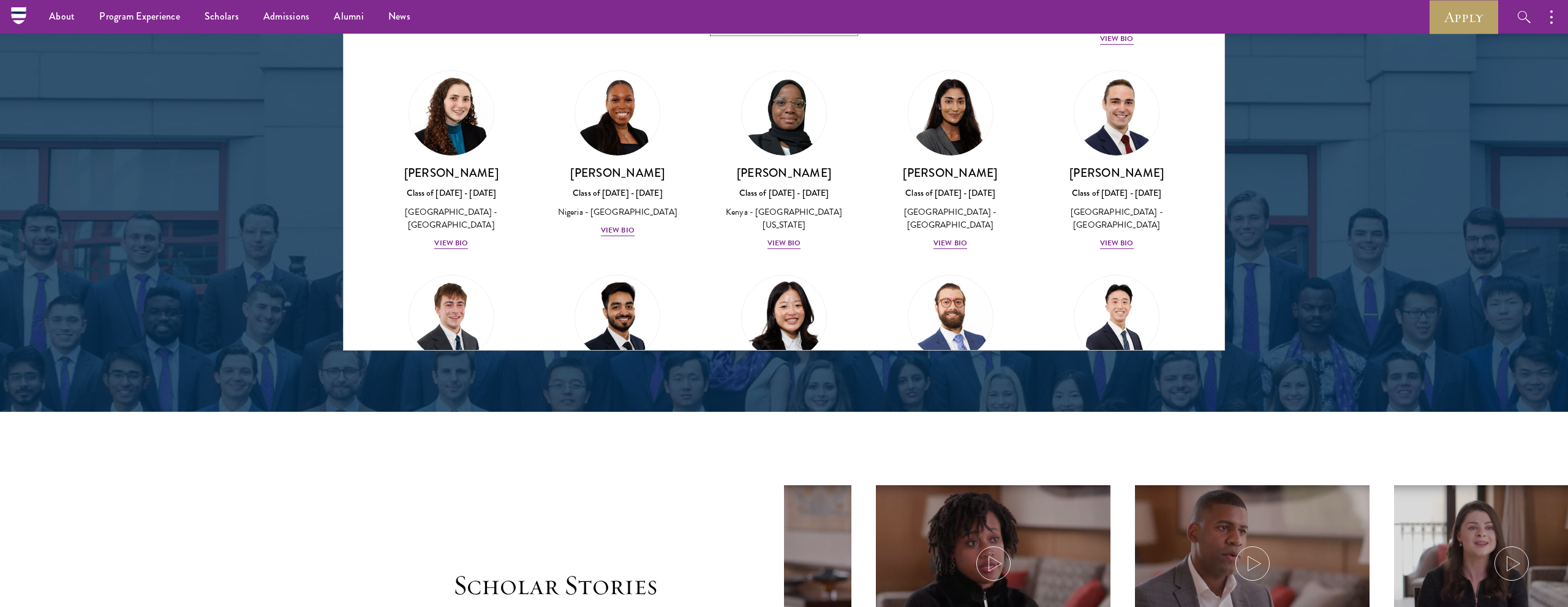
scroll to position [4590, 0]
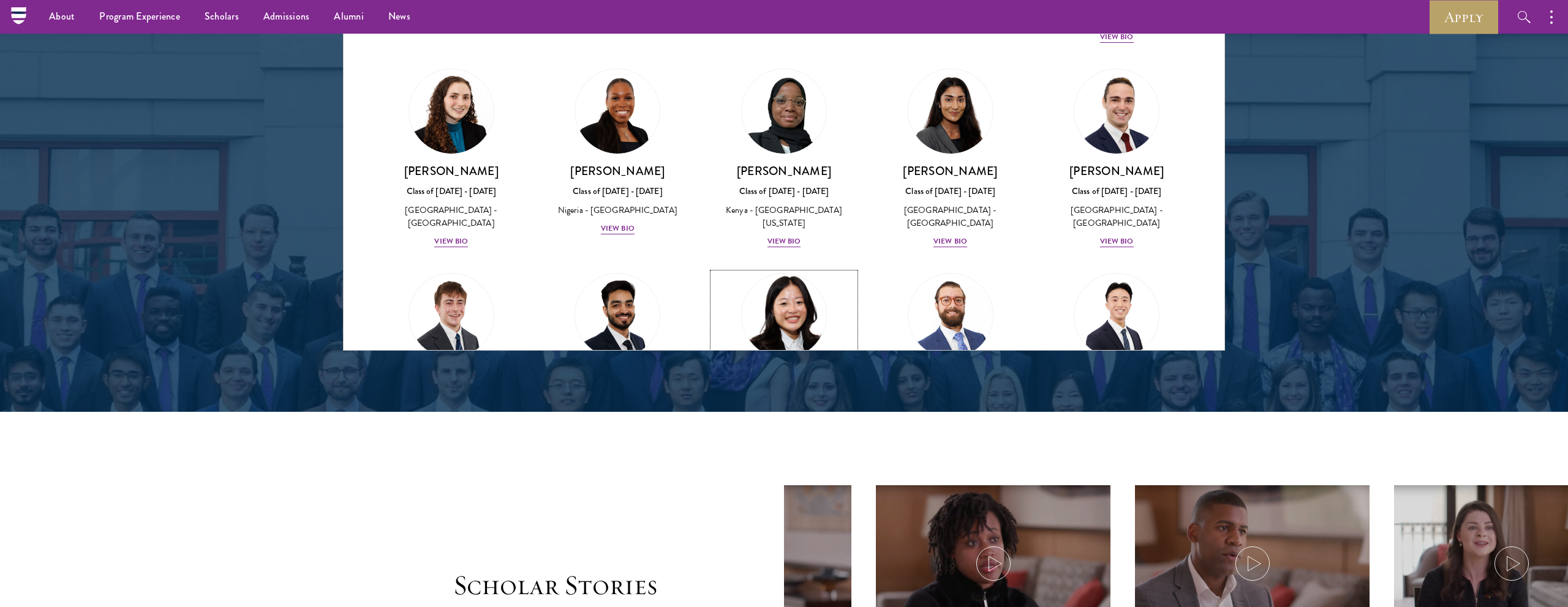
click at [780, 440] on div "View Bio" at bounding box center [784, 446] width 34 height 12
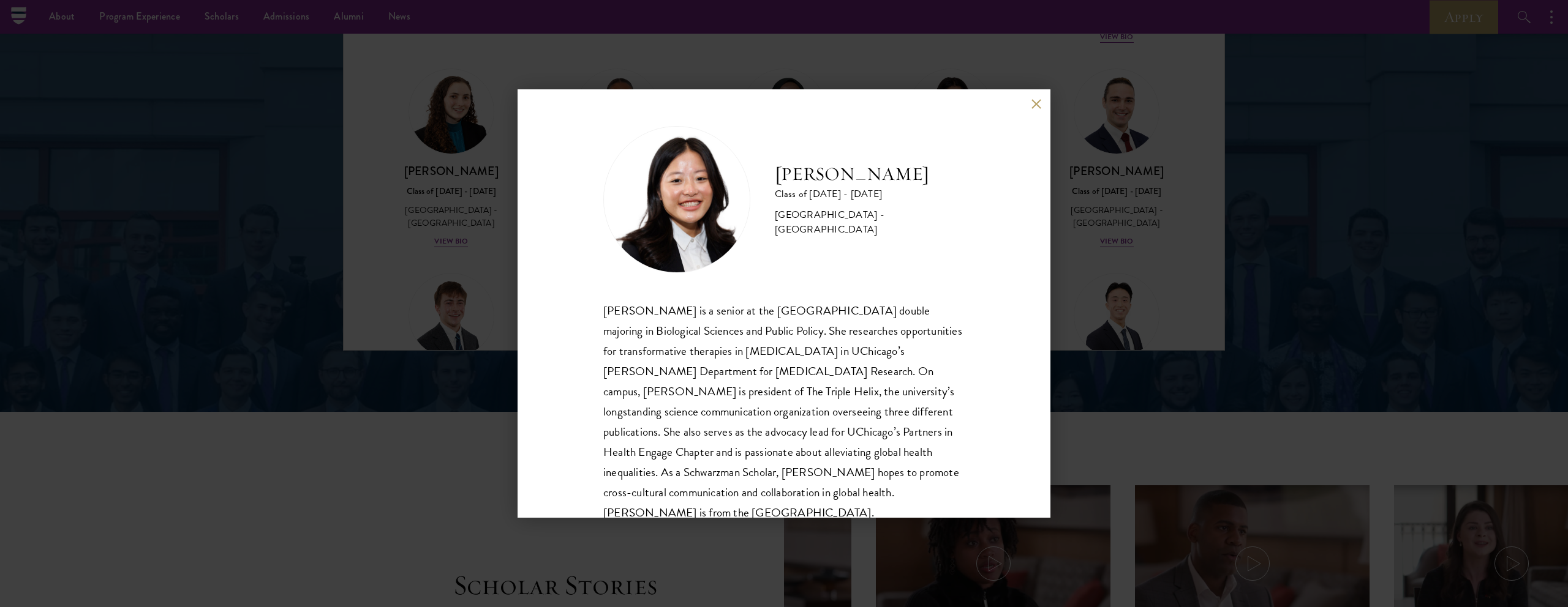
scroll to position [21, 0]
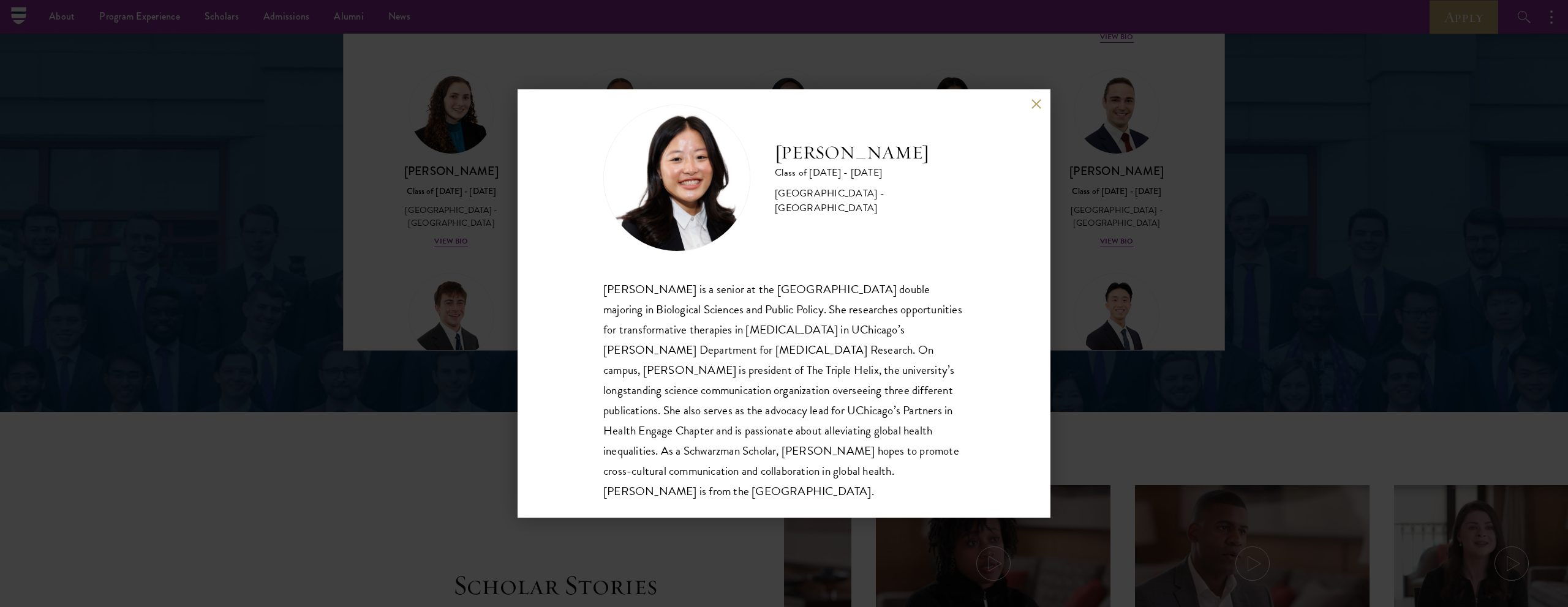
click at [1035, 107] on button at bounding box center [1036, 104] width 10 height 10
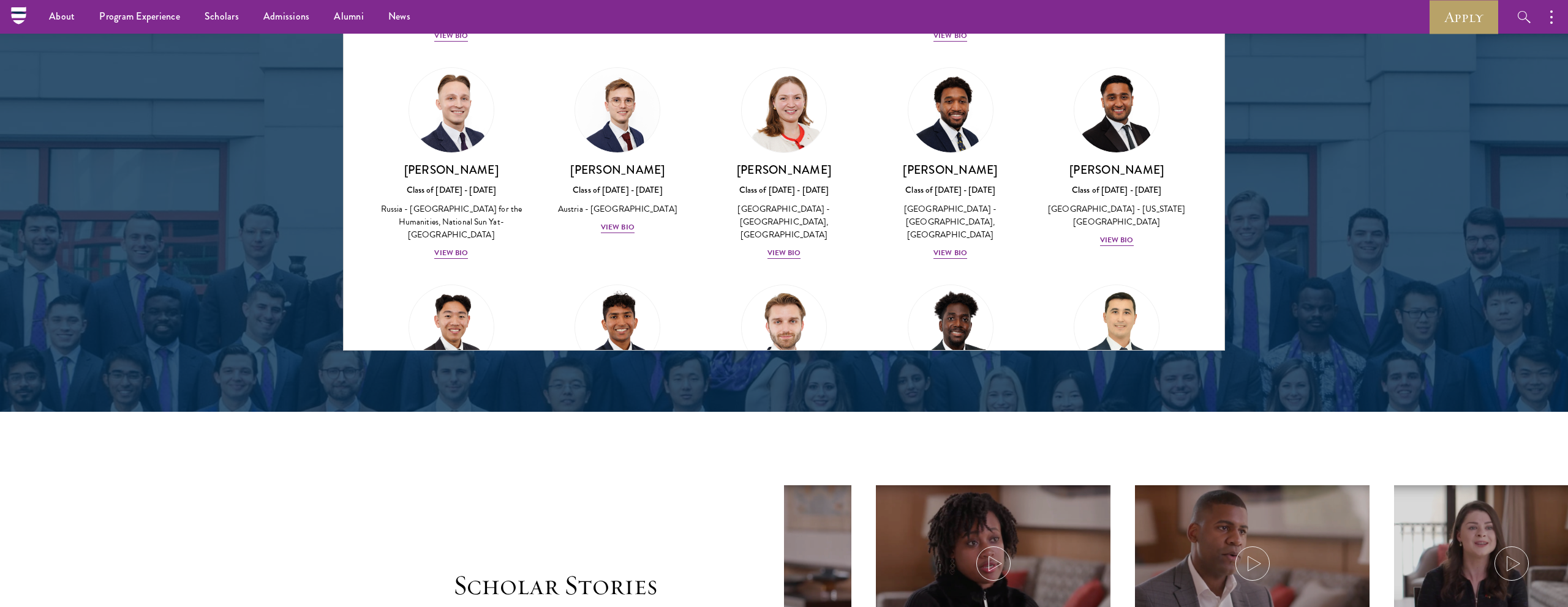
scroll to position [5016, 0]
click at [958, 450] on div "View Bio" at bounding box center [950, 456] width 34 height 12
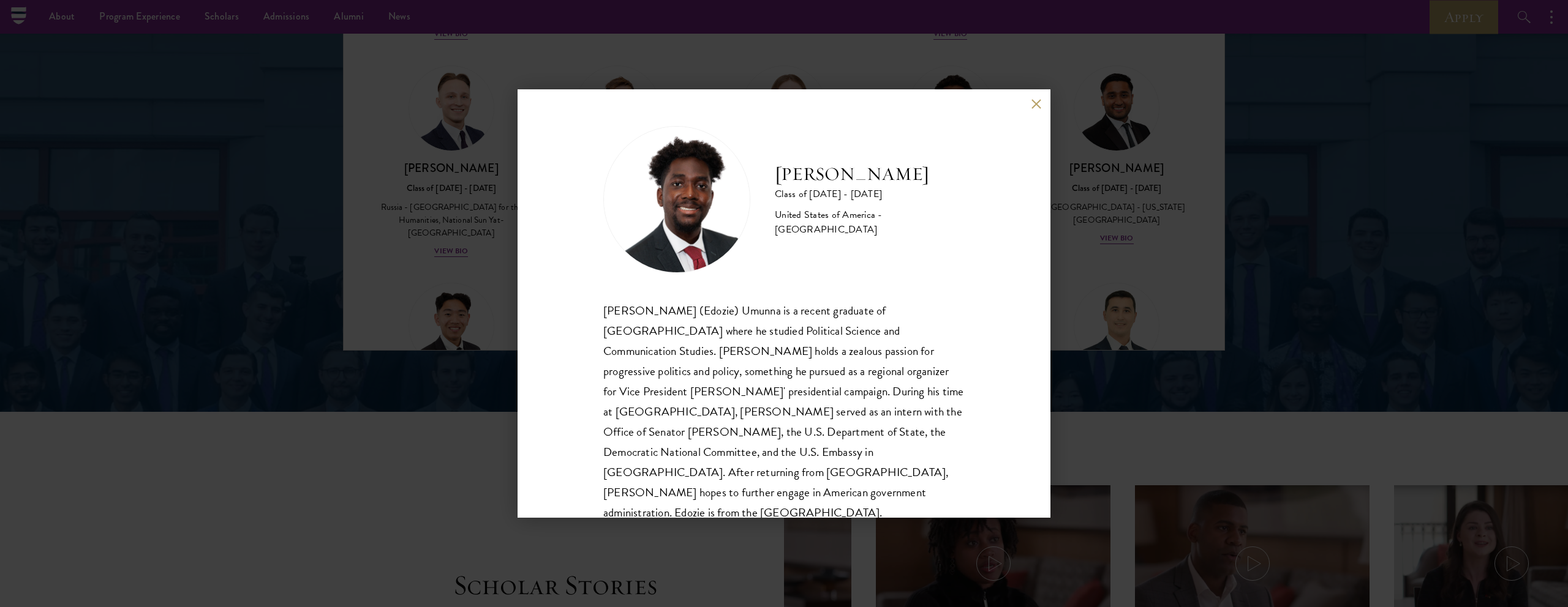
scroll to position [1, 0]
click at [1036, 108] on button at bounding box center [1036, 104] width 10 height 10
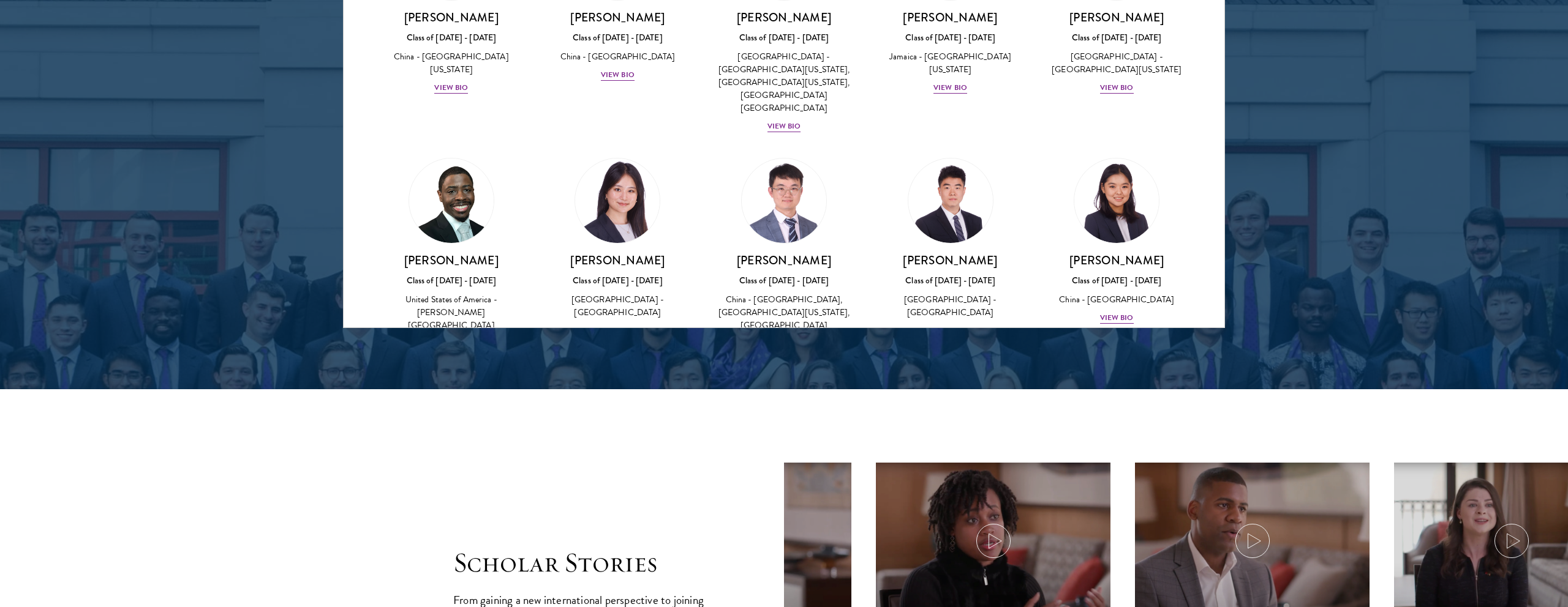
scroll to position [1665, 0]
click at [617, 542] on div "View Bio" at bounding box center [618, 547] width 34 height 12
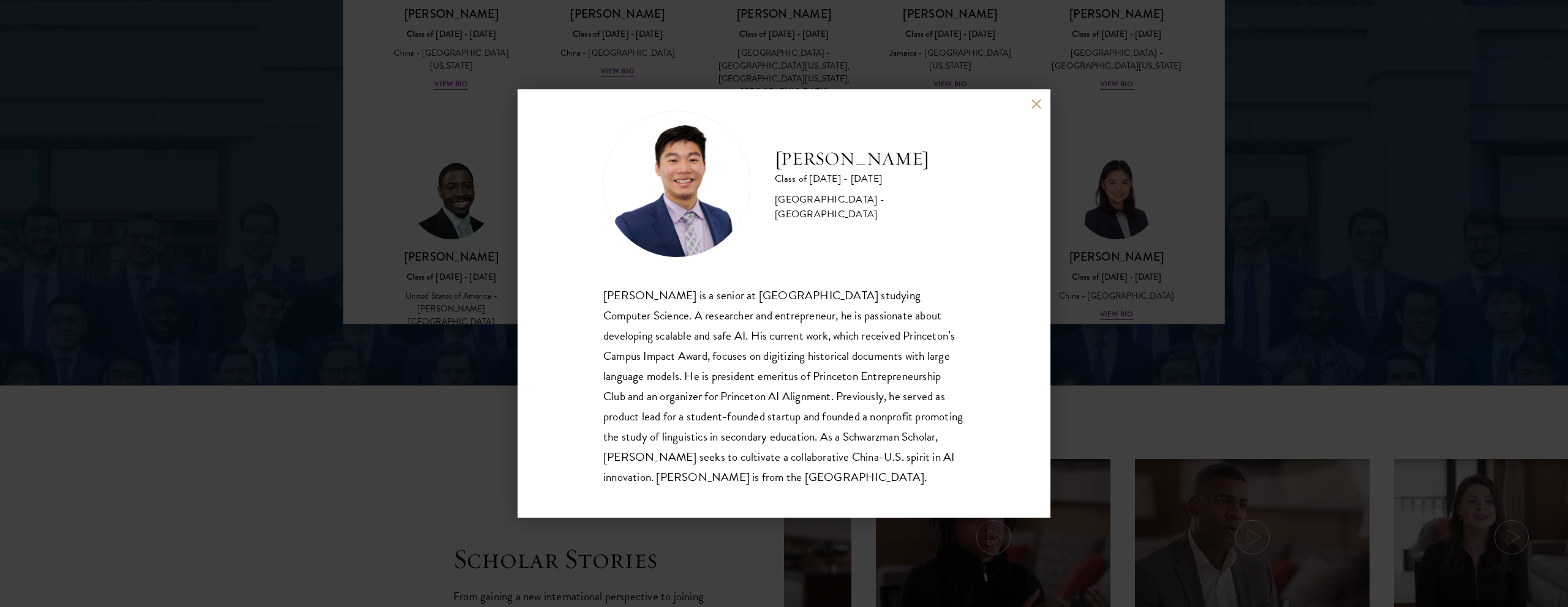
scroll to position [21, 0]
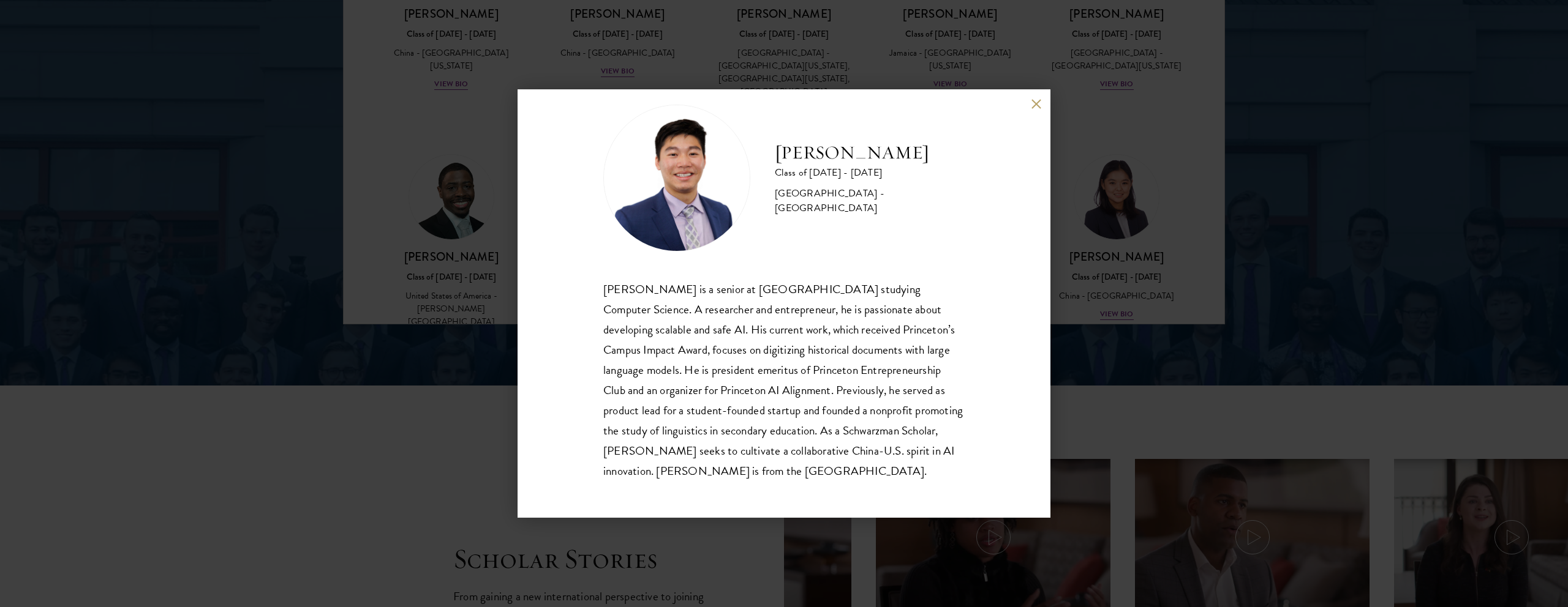
click at [1023, 111] on div "[PERSON_NAME] Class of [DATE] - [DATE] [GEOGRAPHIC_DATA] - [GEOGRAPHIC_DATA] [P…" at bounding box center [784, 304] width 533 height 429
click at [1030, 107] on div "[PERSON_NAME] Class of [DATE] - [DATE] [GEOGRAPHIC_DATA] - [GEOGRAPHIC_DATA] [P…" at bounding box center [784, 304] width 533 height 429
click at [1033, 105] on button at bounding box center [1036, 104] width 10 height 10
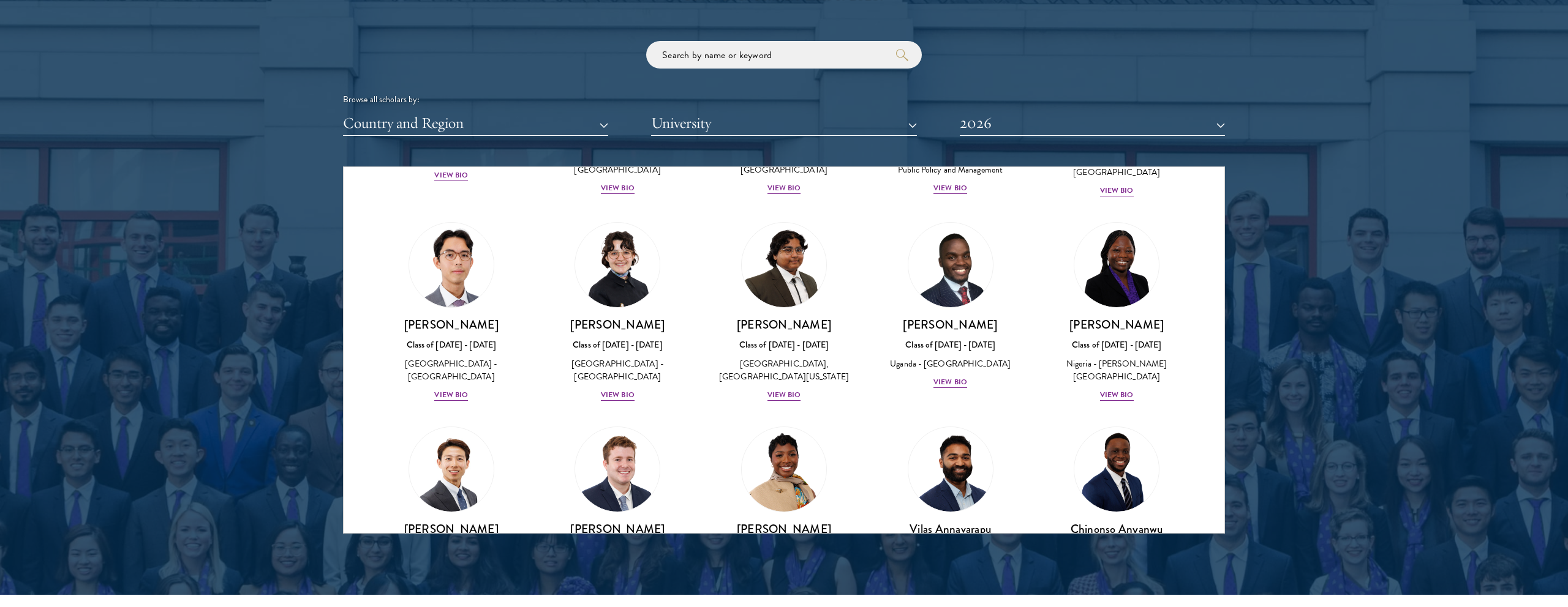
scroll to position [250, 0]
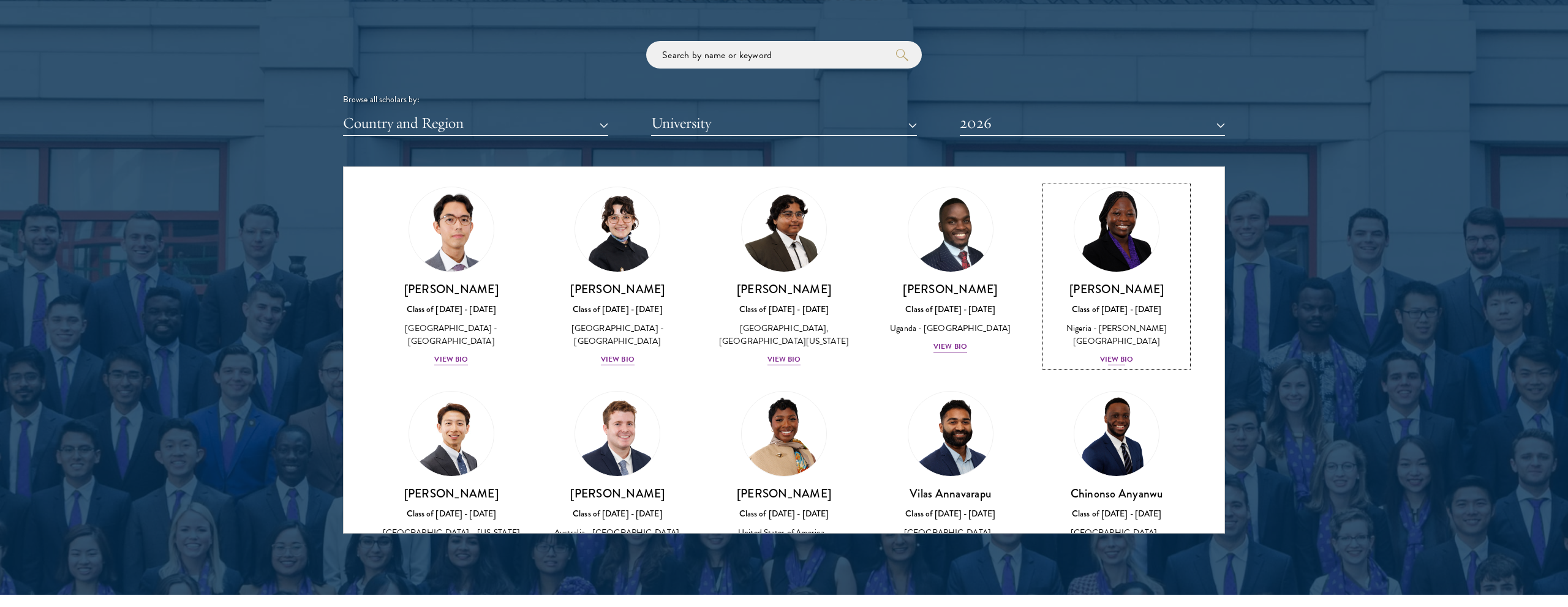
click at [1116, 358] on div "View Bio" at bounding box center [1116, 360] width 34 height 12
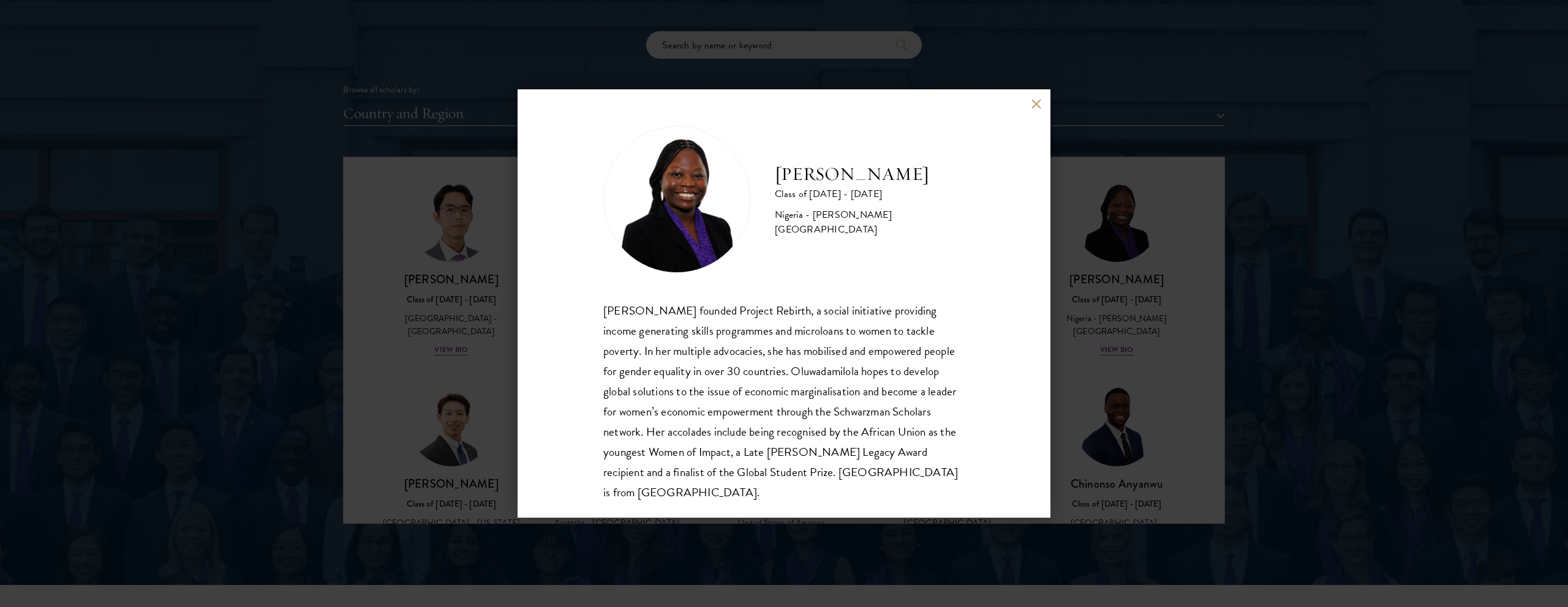
click at [1035, 112] on div "[PERSON_NAME] Class of [DATE] - [DATE] [GEOGRAPHIC_DATA] - [PERSON_NAME][GEOGRA…" at bounding box center [784, 304] width 533 height 429
click at [1035, 108] on button at bounding box center [1036, 104] width 10 height 10
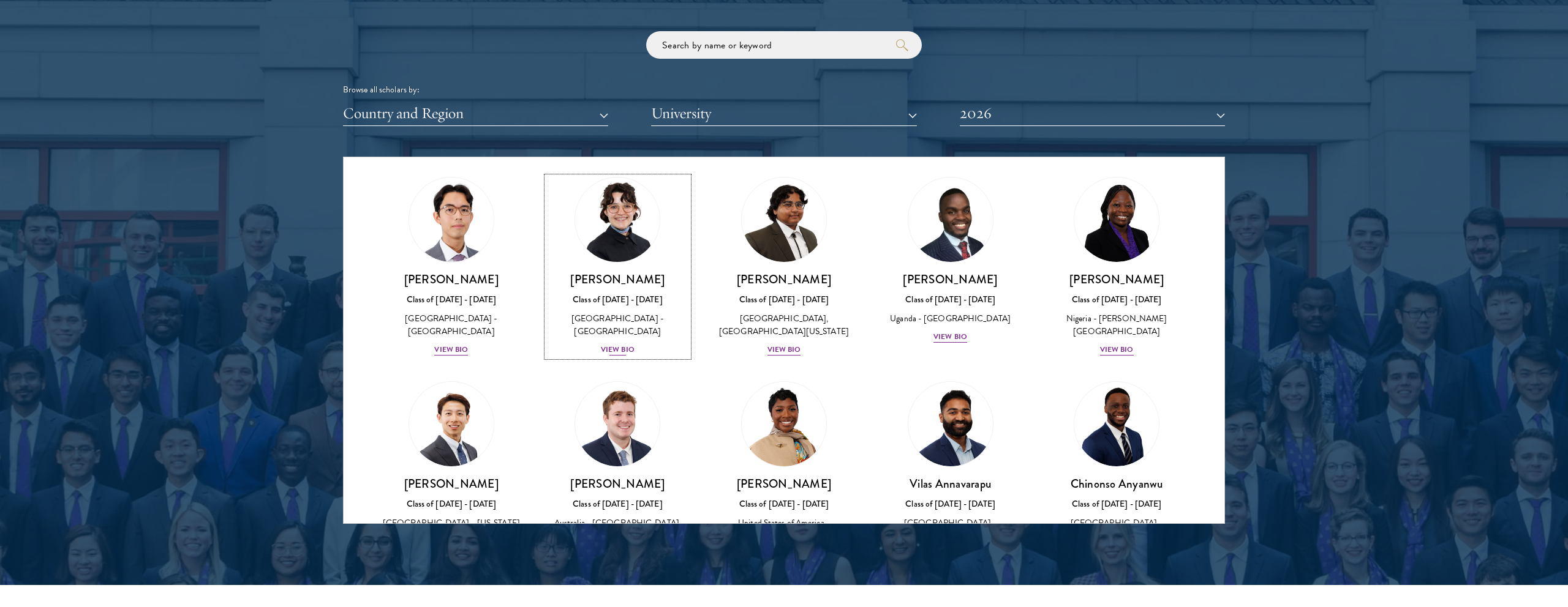
click at [623, 355] on div "View Bio" at bounding box center [618, 350] width 34 height 12
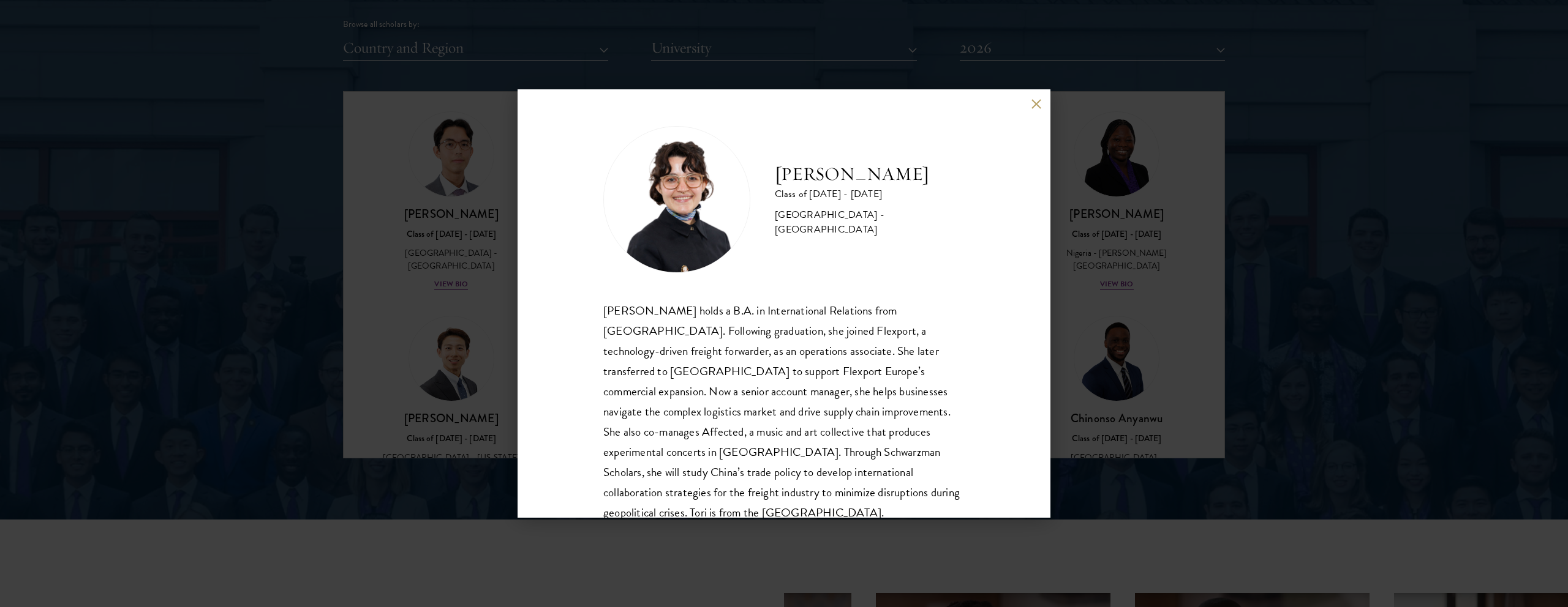
scroll to position [1532, 0]
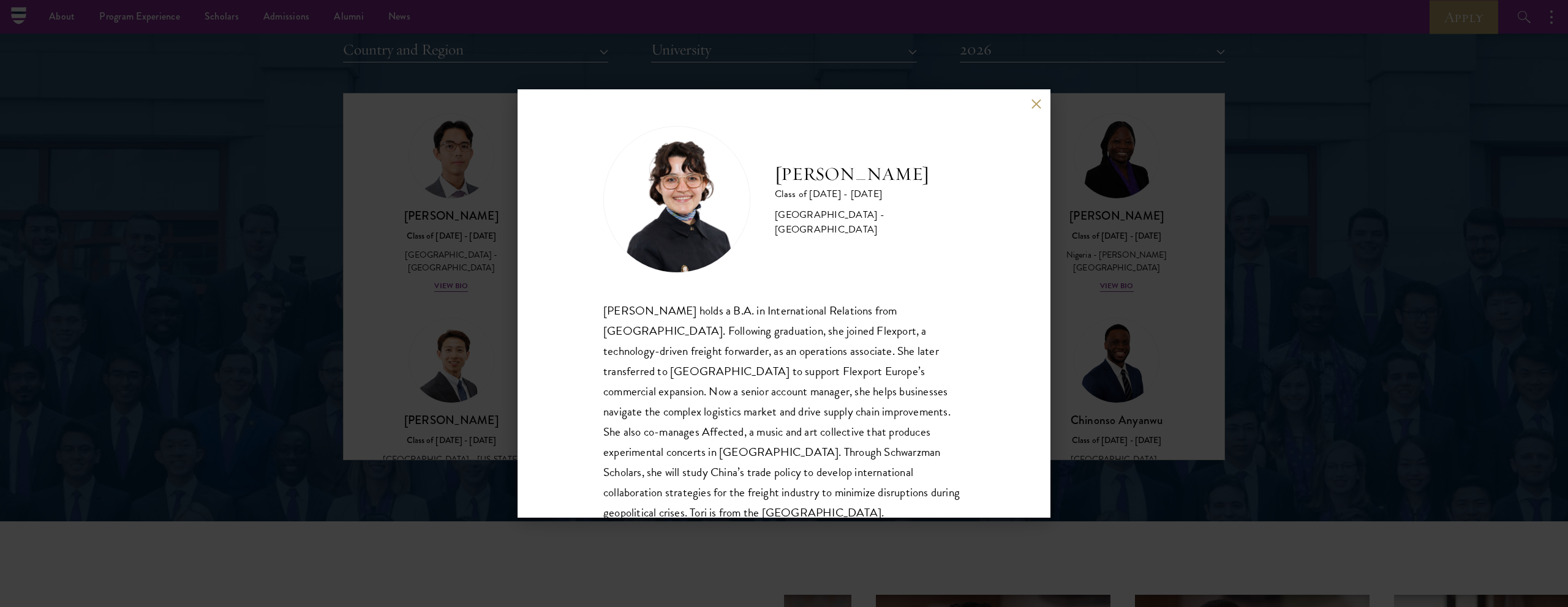
click at [1039, 103] on button at bounding box center [1036, 104] width 10 height 10
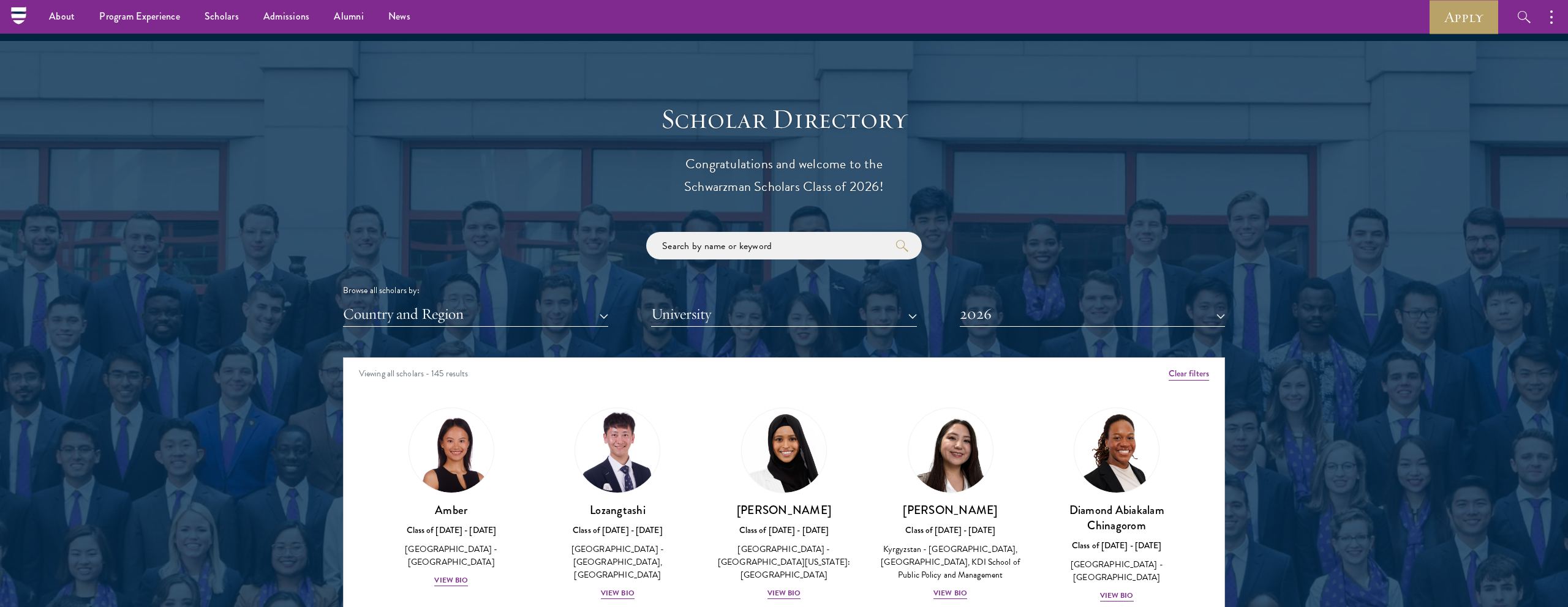
scroll to position [1267, 0]
